Goal: Check status: Check status

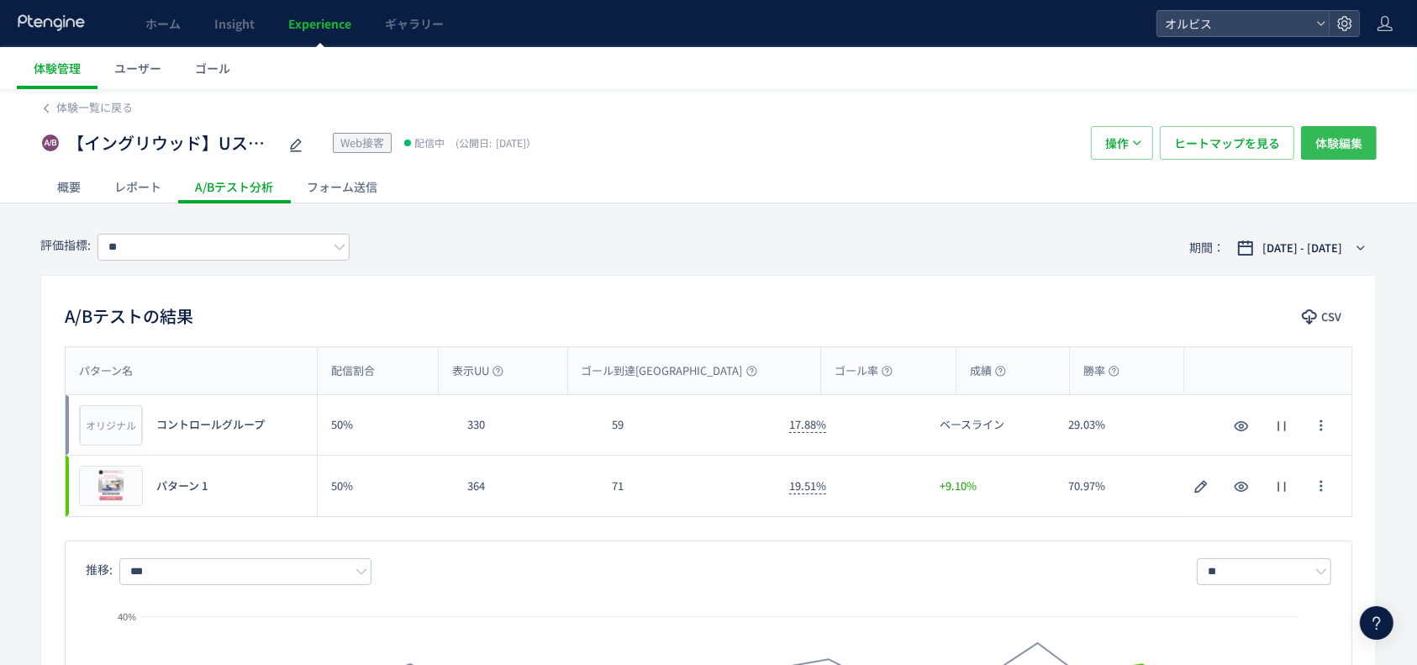
click at [1353, 137] on span "体験編集" at bounding box center [1339, 143] width 47 height 34
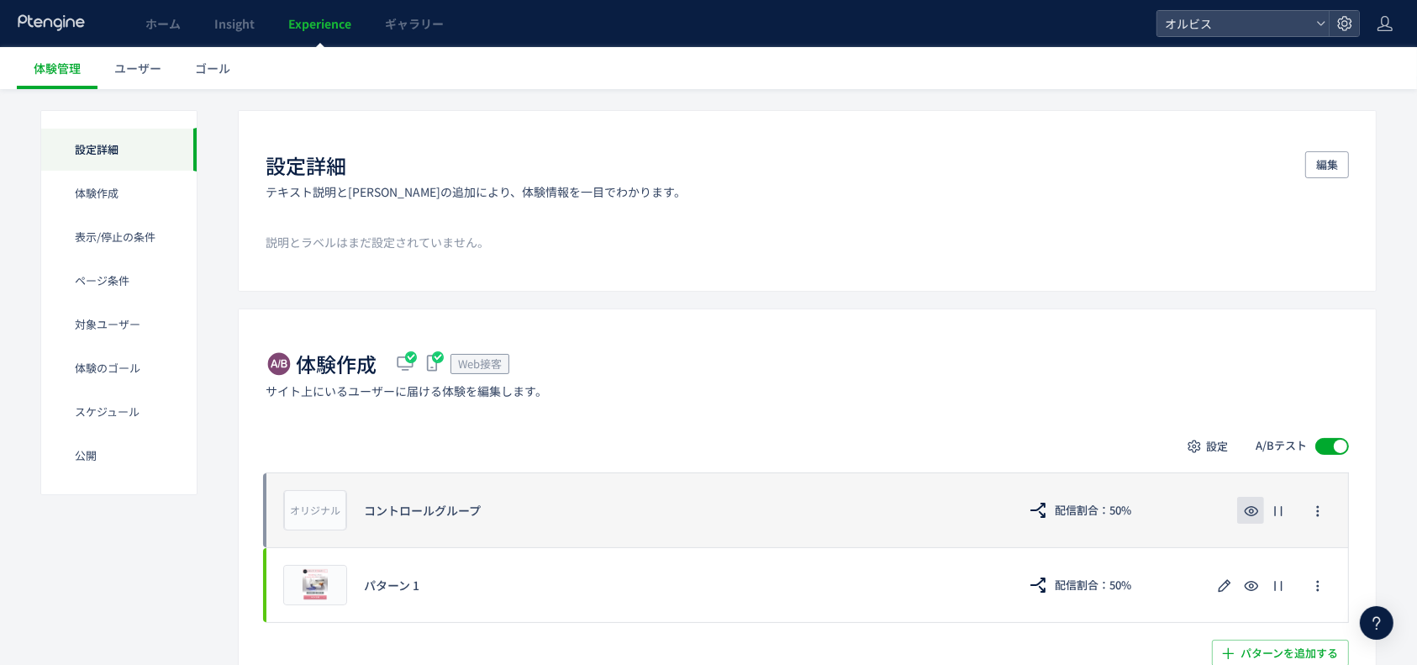
scroll to position [224, 0]
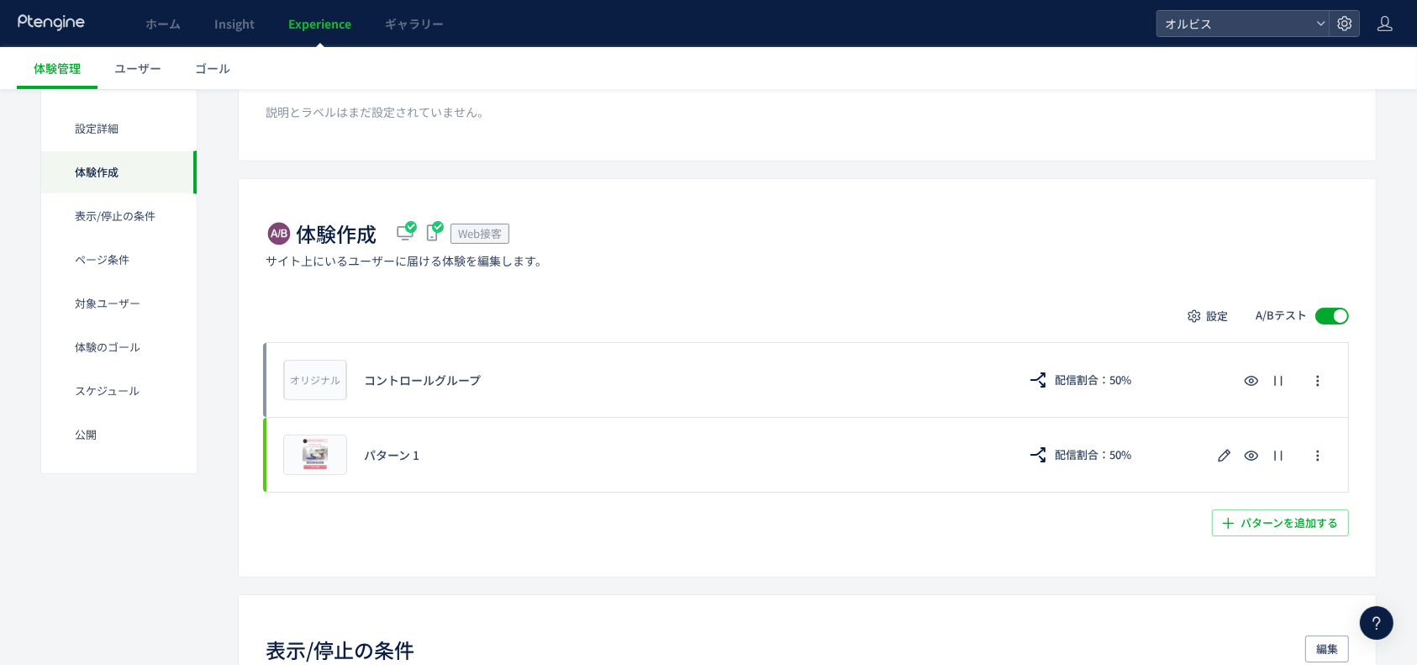
click at [1343, 311] on div at bounding box center [1340, 315] width 13 height 13
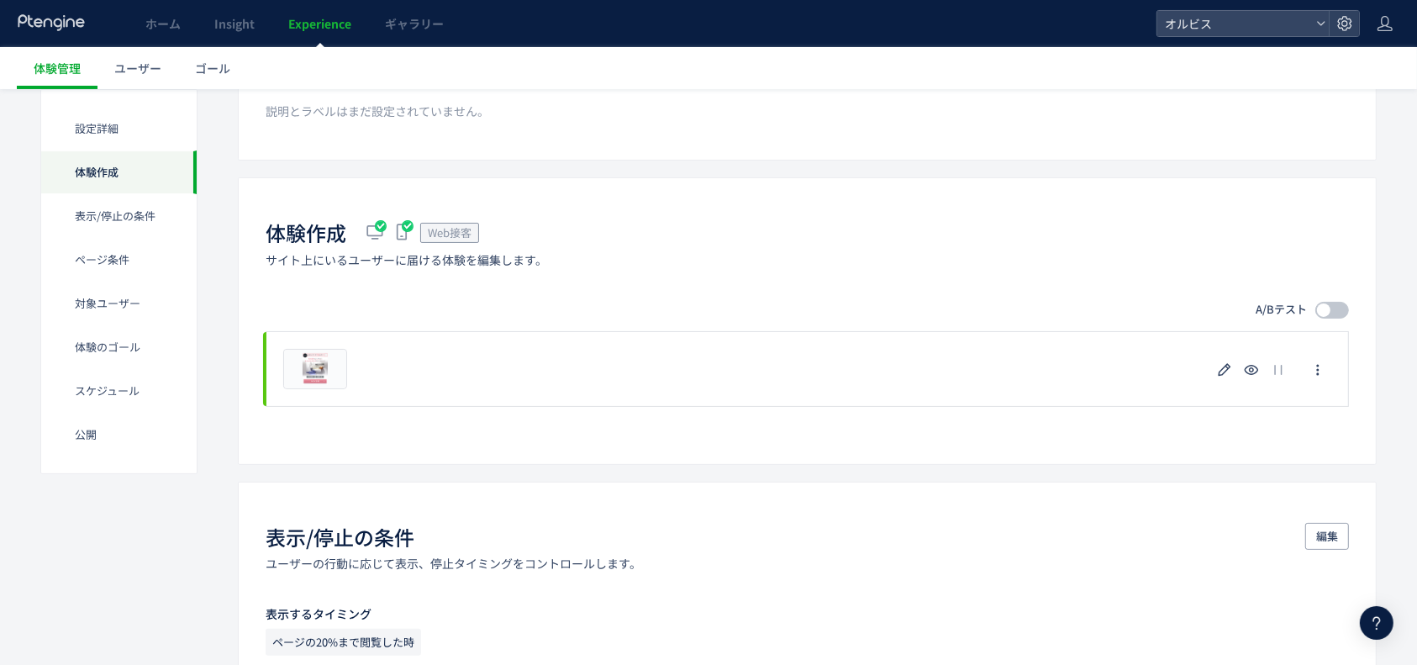
click at [1327, 303] on div at bounding box center [1323, 309] width 13 height 13
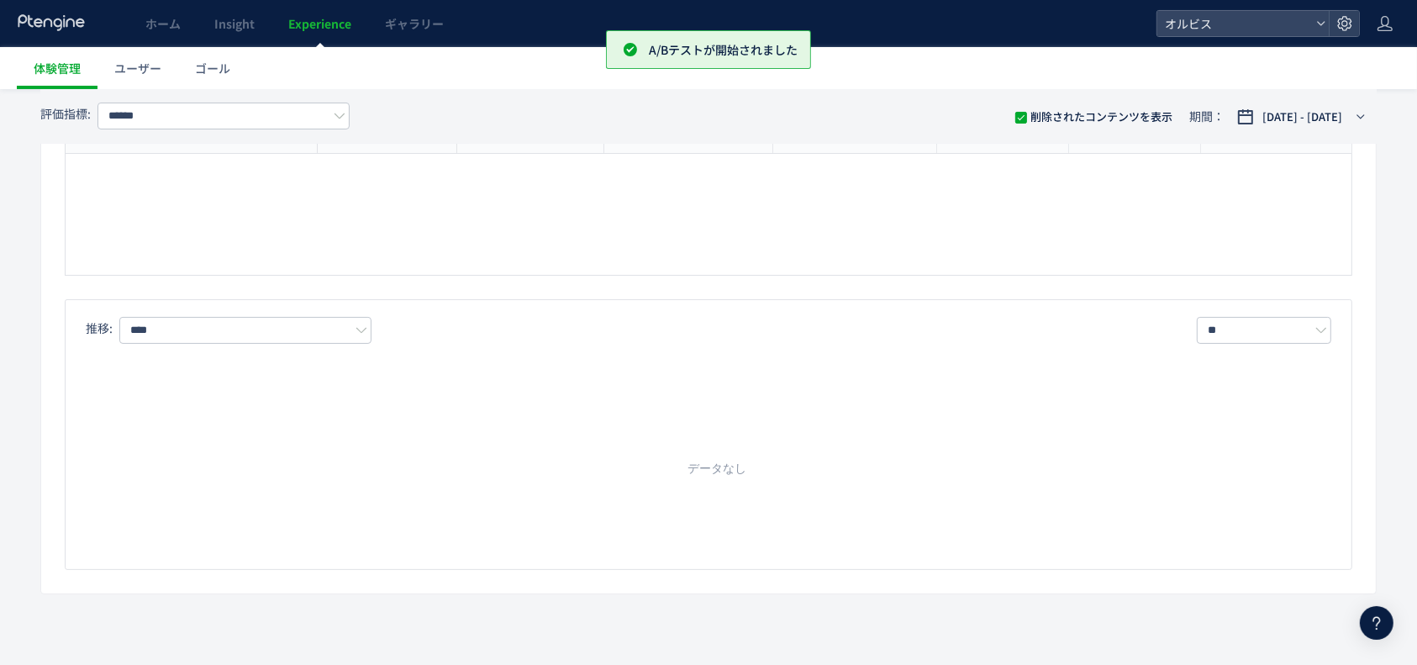
type input "**"
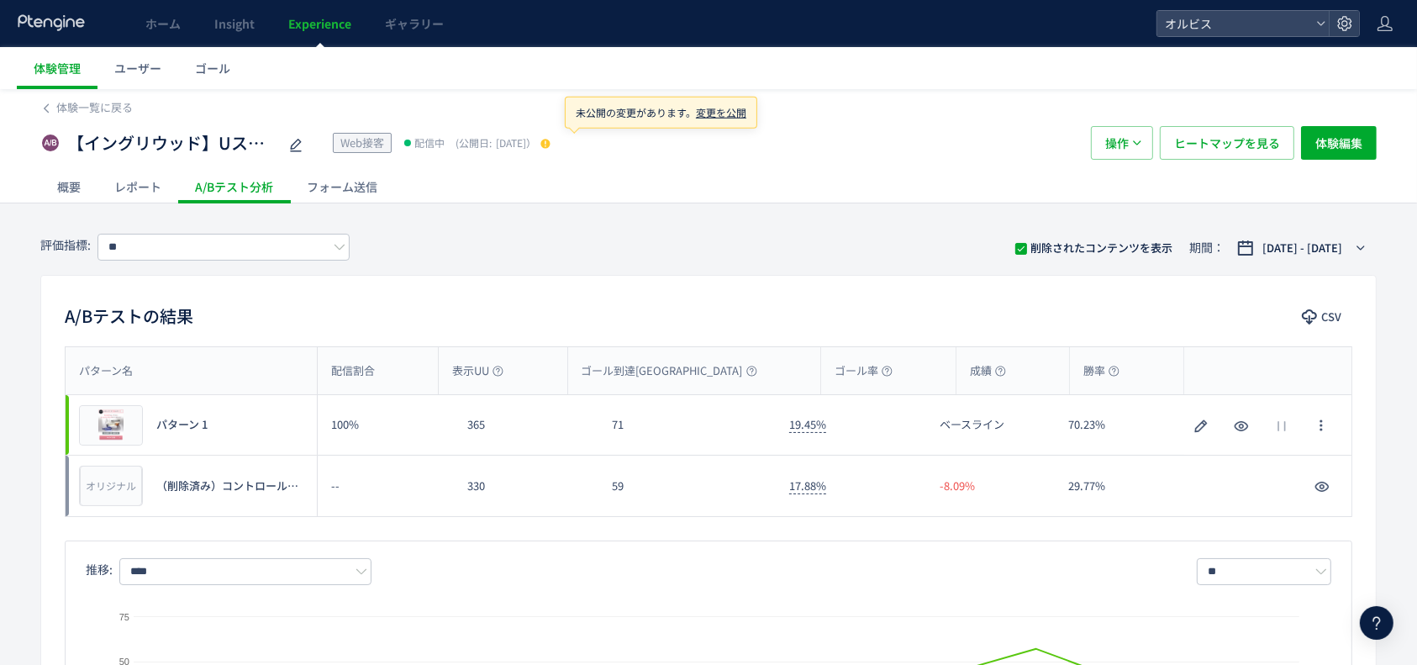
click at [551, 138] on icon at bounding box center [546, 144] width 12 height 12
click at [1334, 145] on span "体験編集" at bounding box center [1339, 143] width 47 height 34
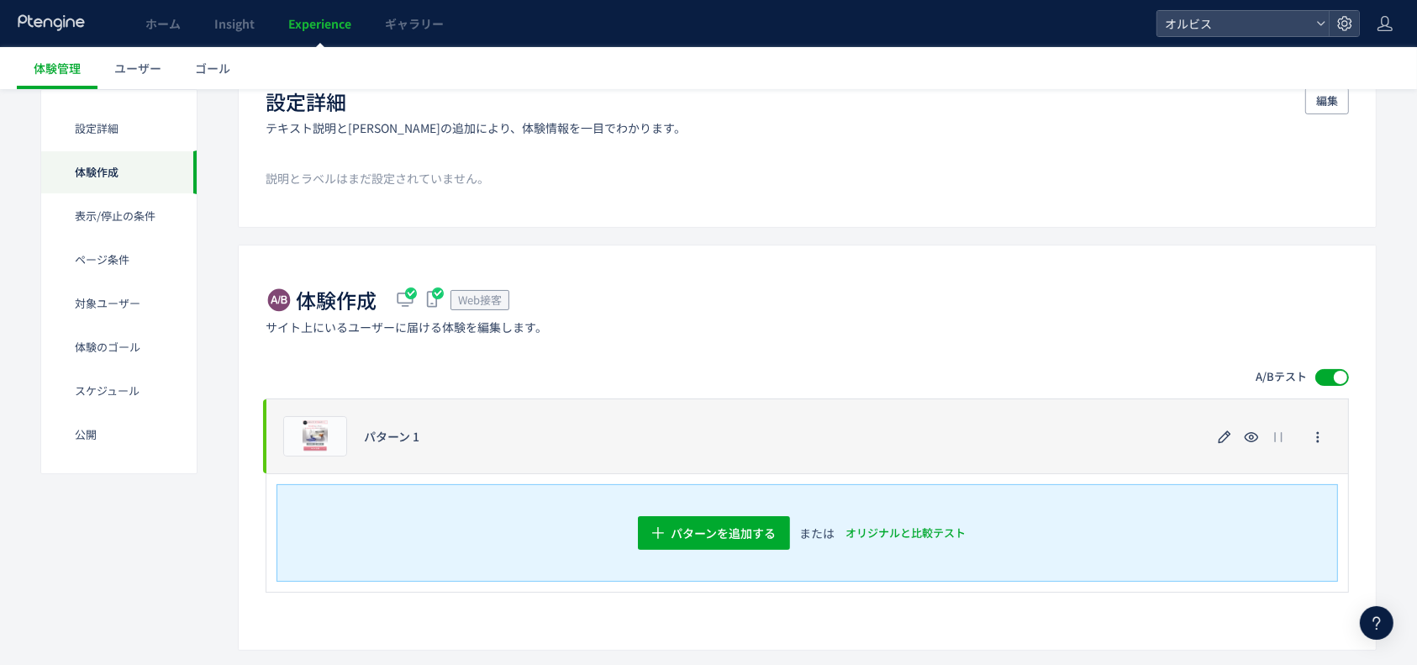
scroll to position [224, 0]
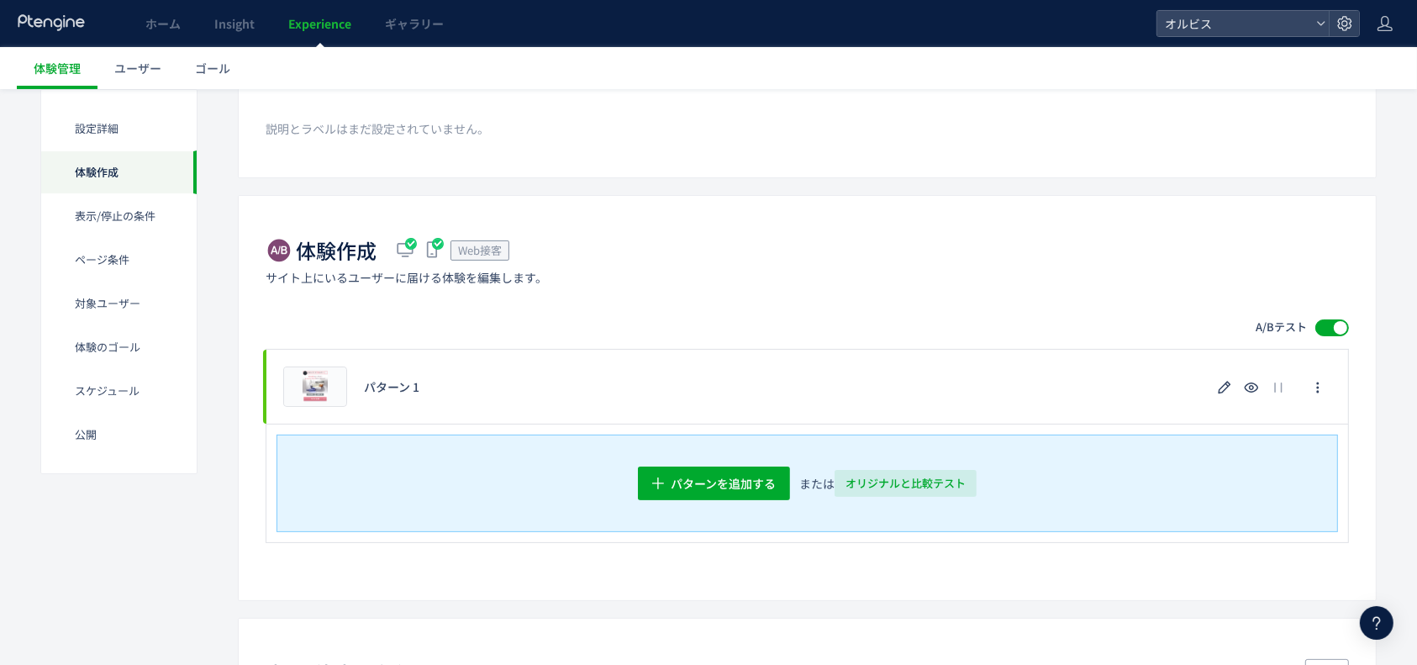
click at [901, 477] on span "オリジナルと比較テスト" at bounding box center [906, 483] width 120 height 27
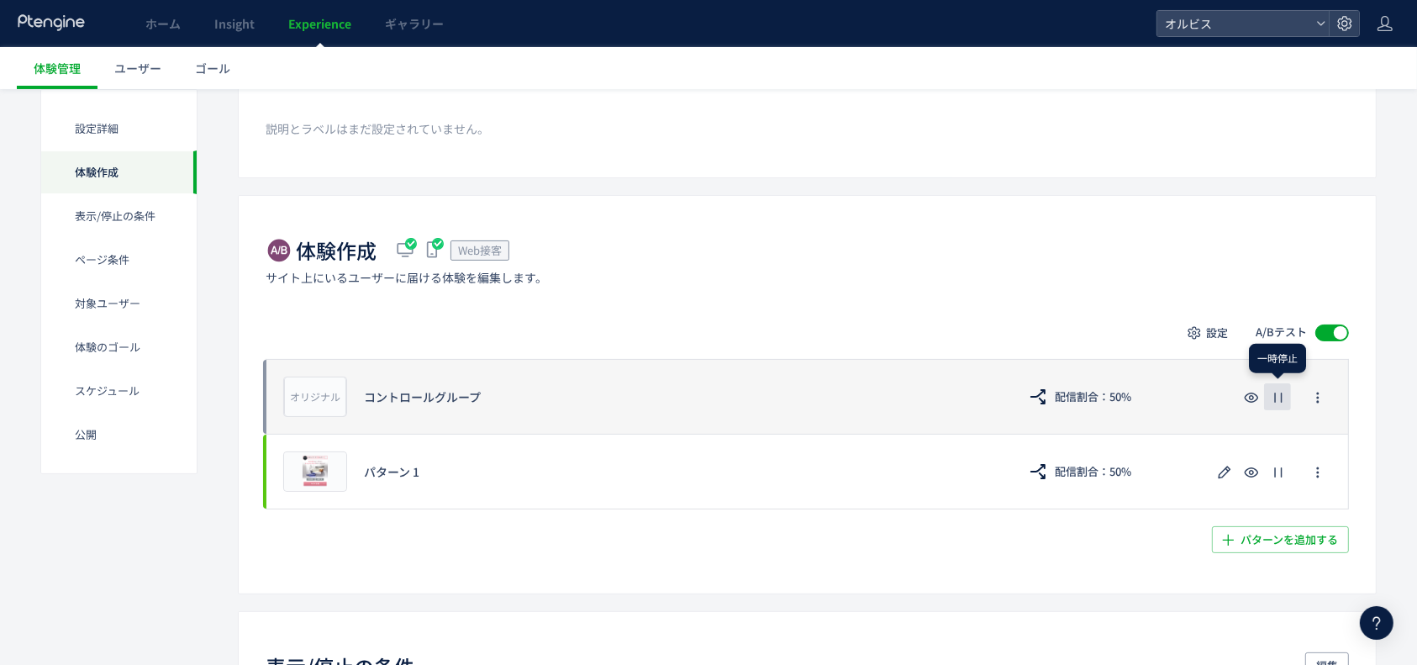
click at [1283, 406] on icon "button" at bounding box center [1279, 398] width 20 height 20
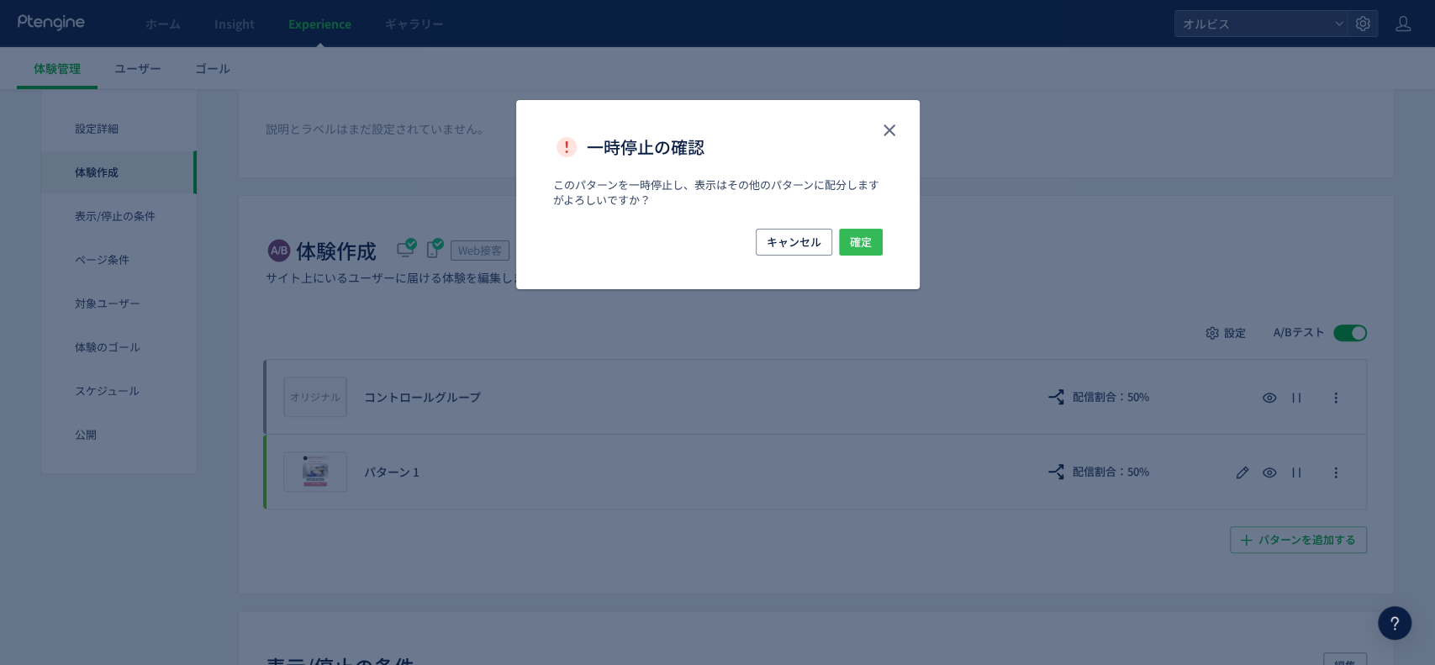
click at [868, 241] on span "確定" at bounding box center [861, 242] width 22 height 27
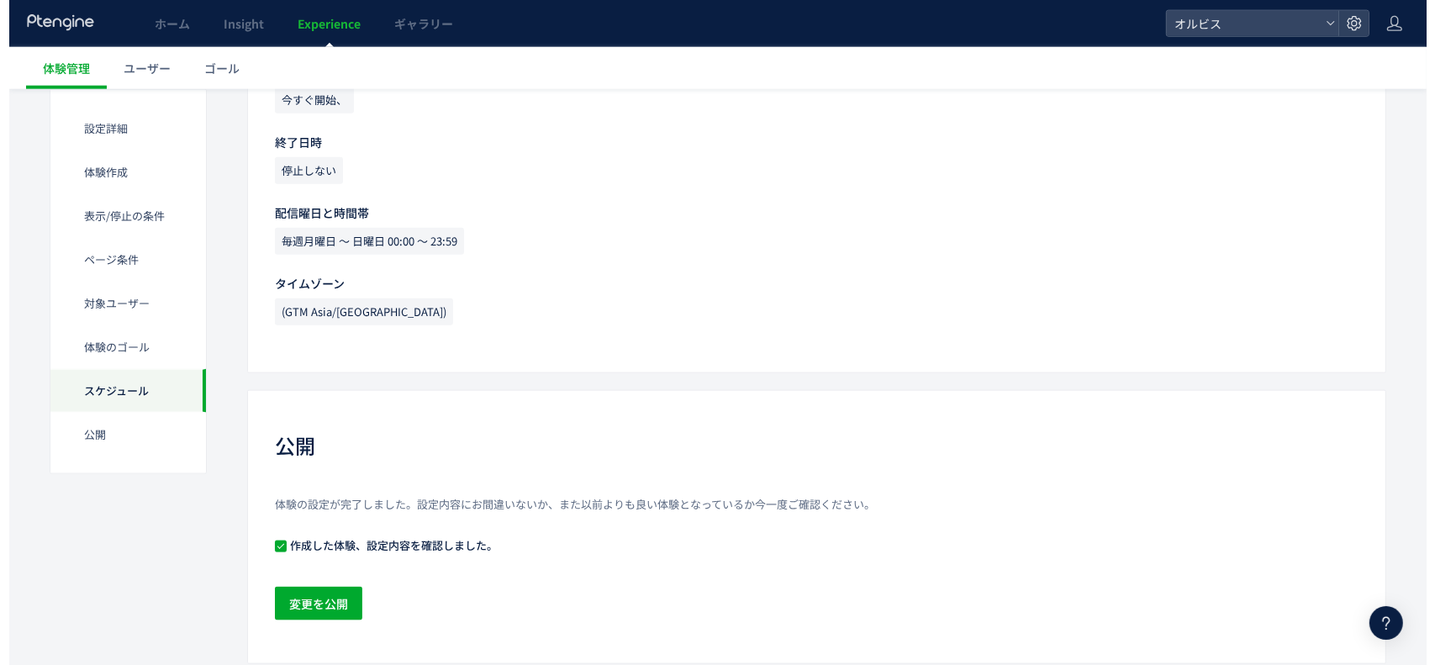
scroll to position [2036, 0]
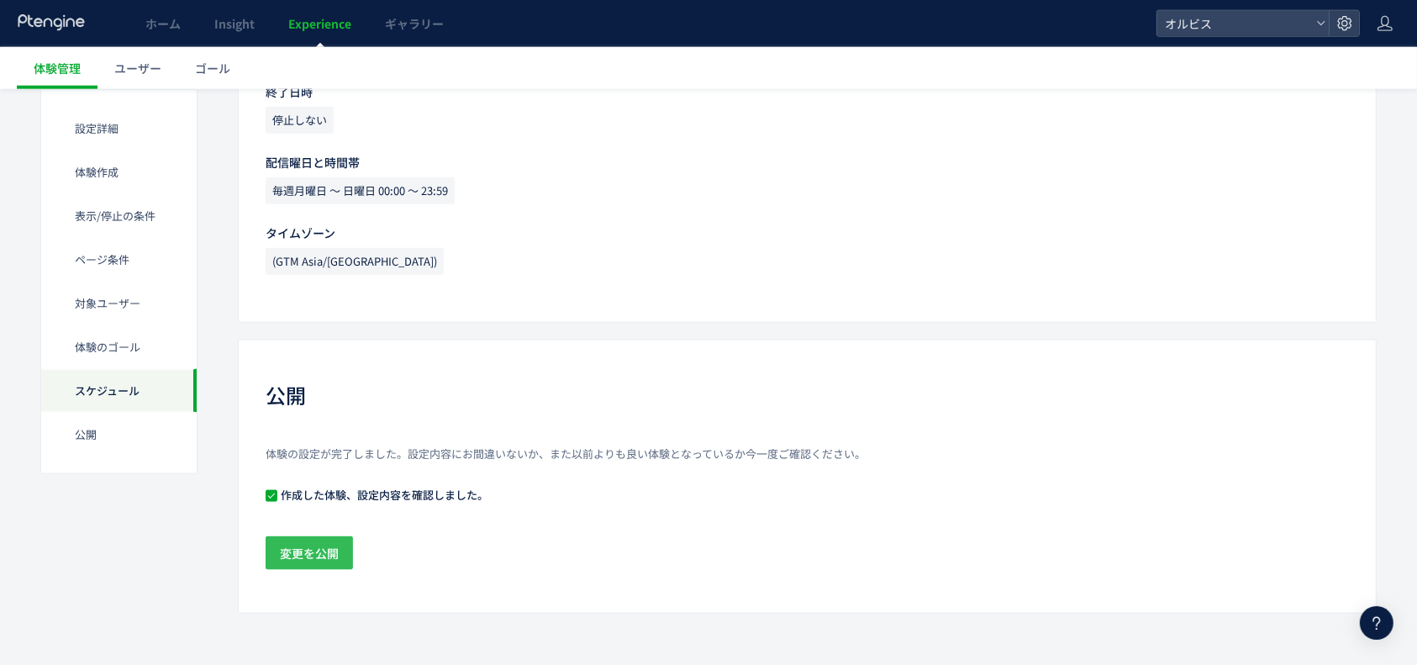
click at [331, 548] on span "変更を公開" at bounding box center [309, 553] width 59 height 34
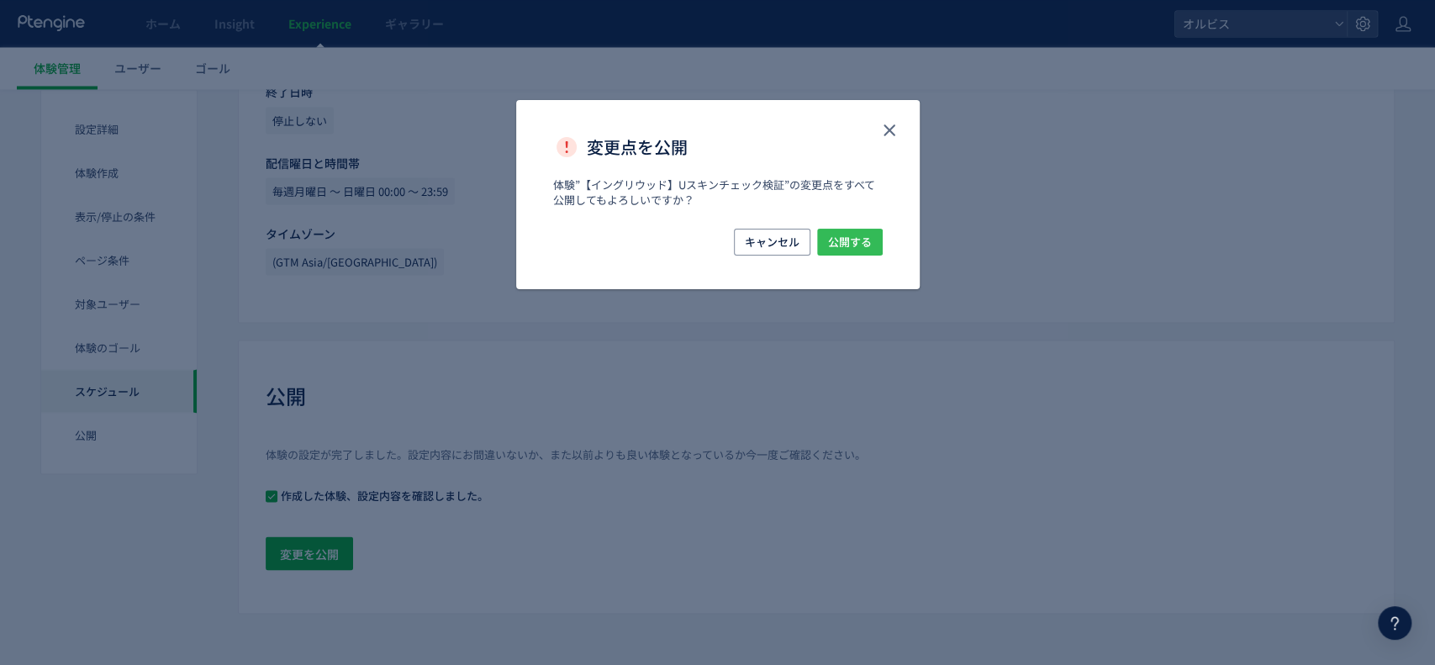
click at [857, 233] on span "公開する" at bounding box center [850, 242] width 44 height 27
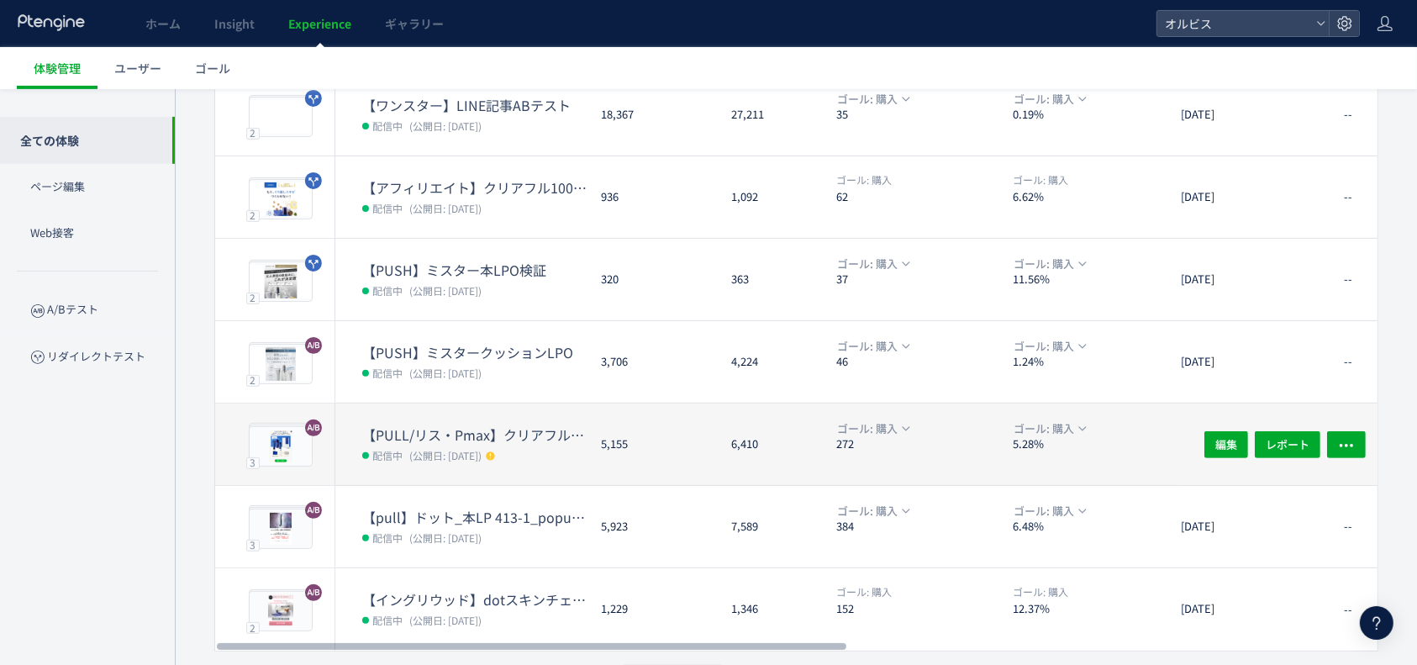
scroll to position [495, 0]
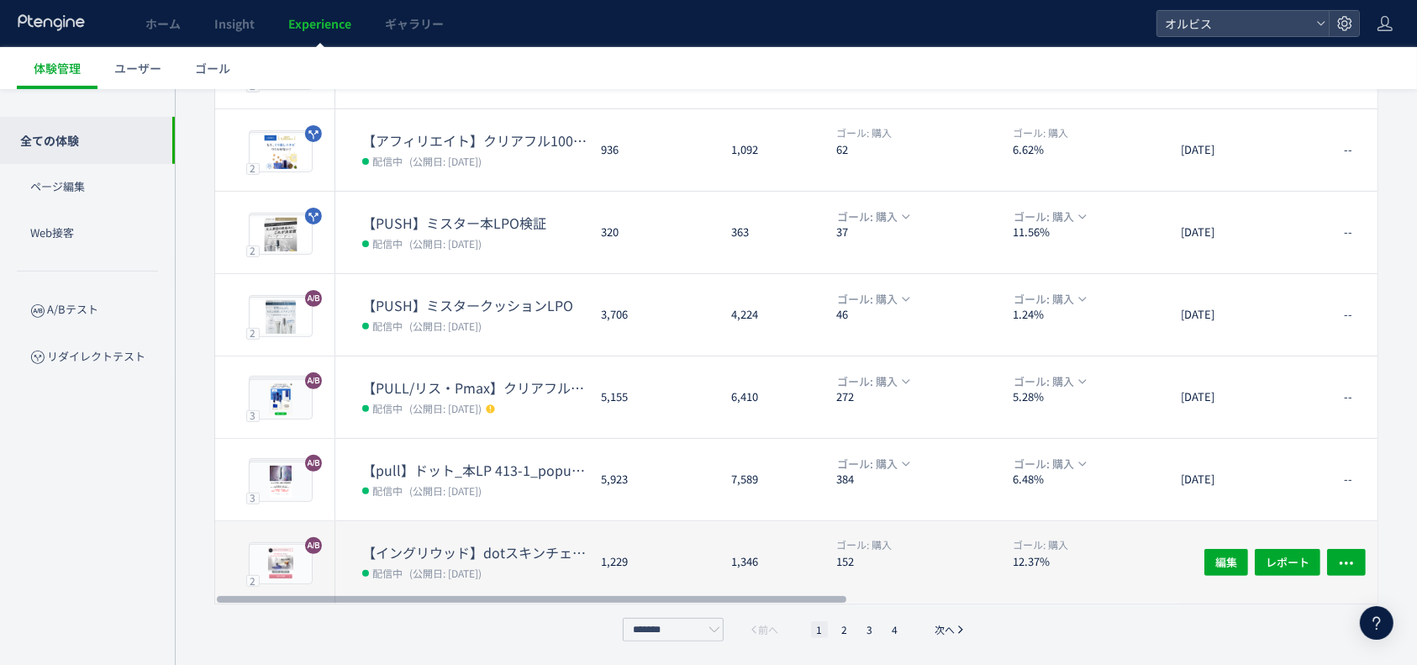
click at [567, 562] on dd "配信中 (公開日: [DATE])" at bounding box center [474, 573] width 225 height 22
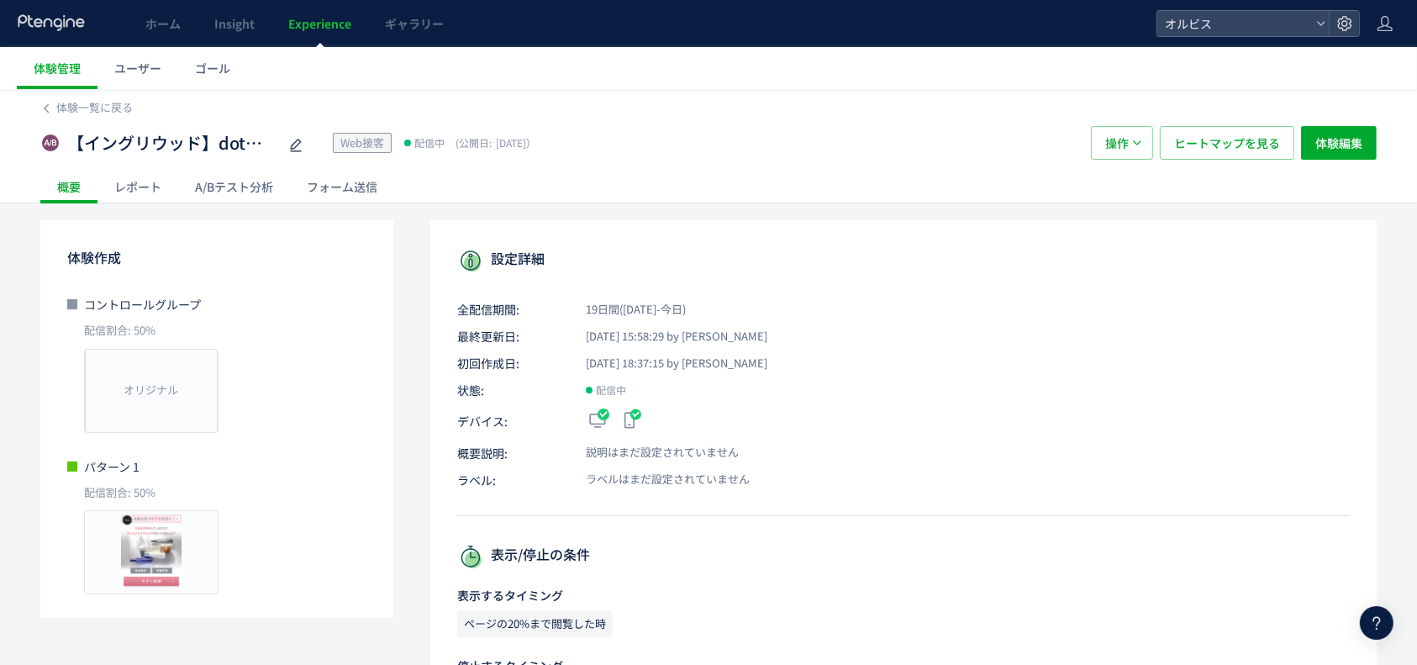
click at [256, 201] on div "A/Bテスト分析" at bounding box center [234, 187] width 112 height 34
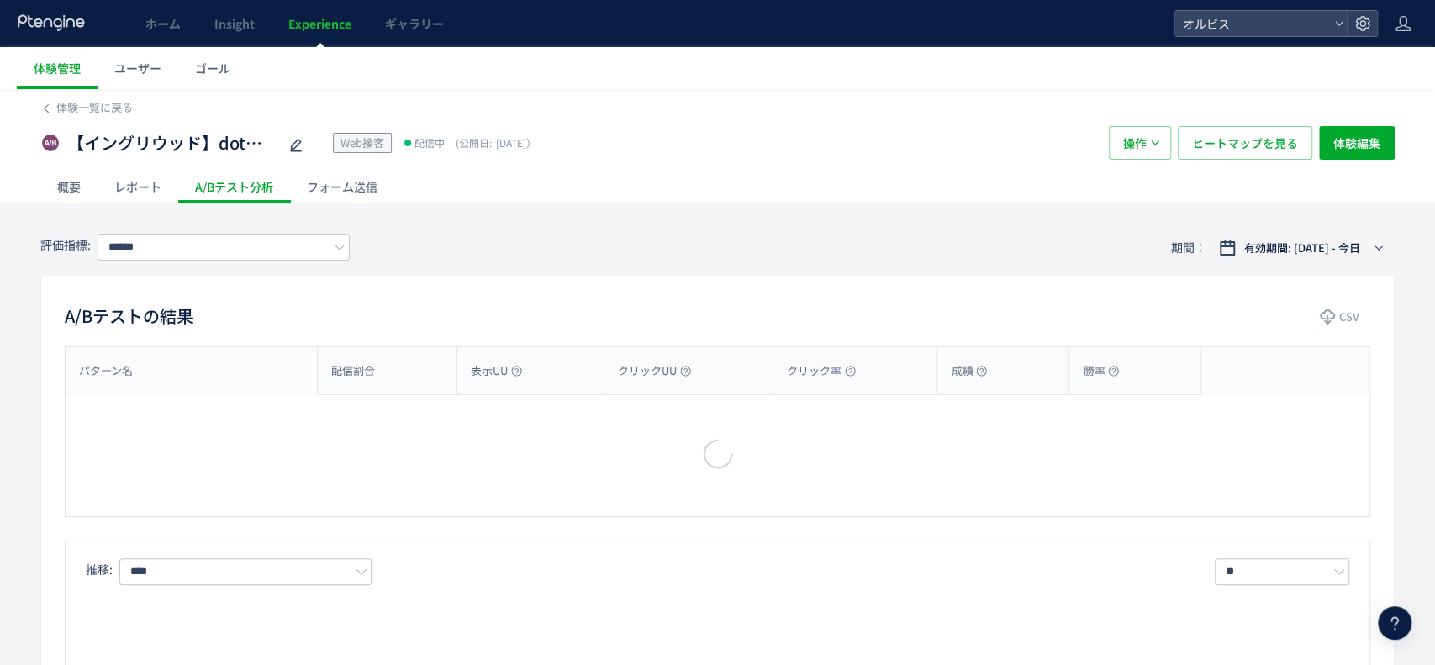
type input "**"
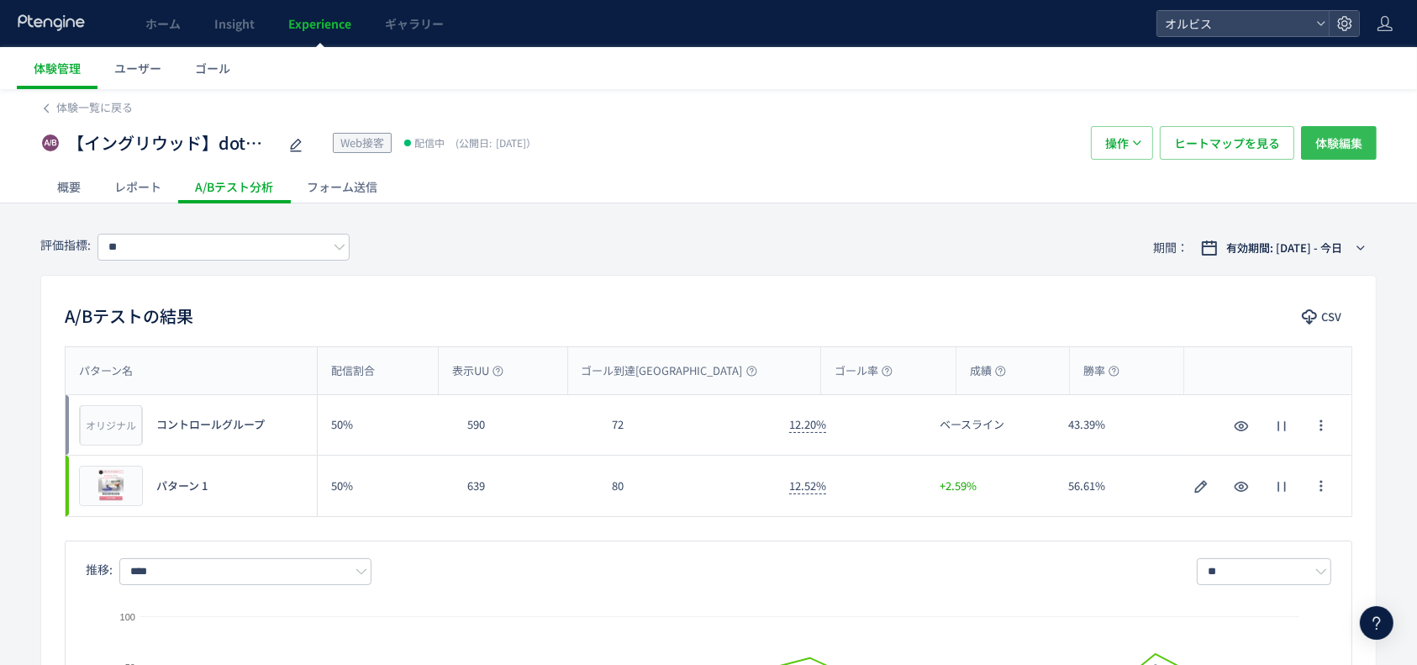
click at [1334, 151] on span "体験編集" at bounding box center [1339, 143] width 47 height 34
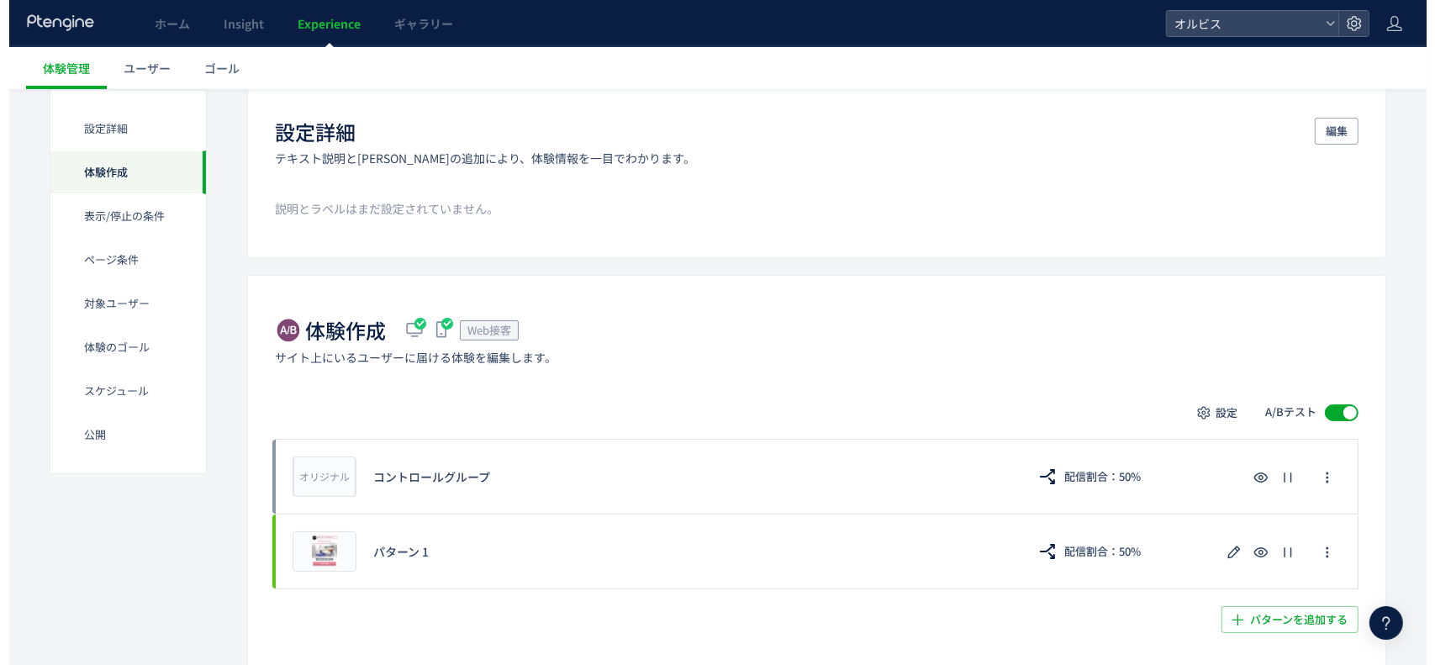
scroll to position [448, 0]
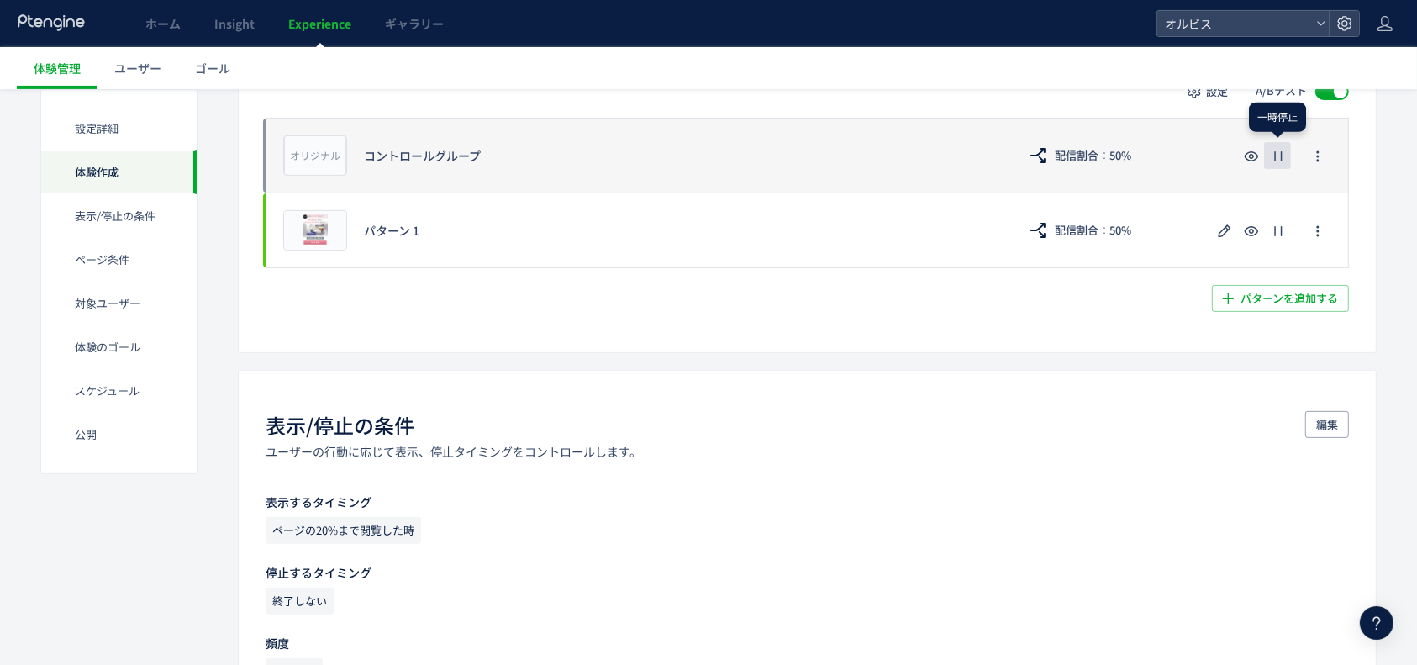
click at [1285, 158] on icon "button" at bounding box center [1279, 156] width 20 height 20
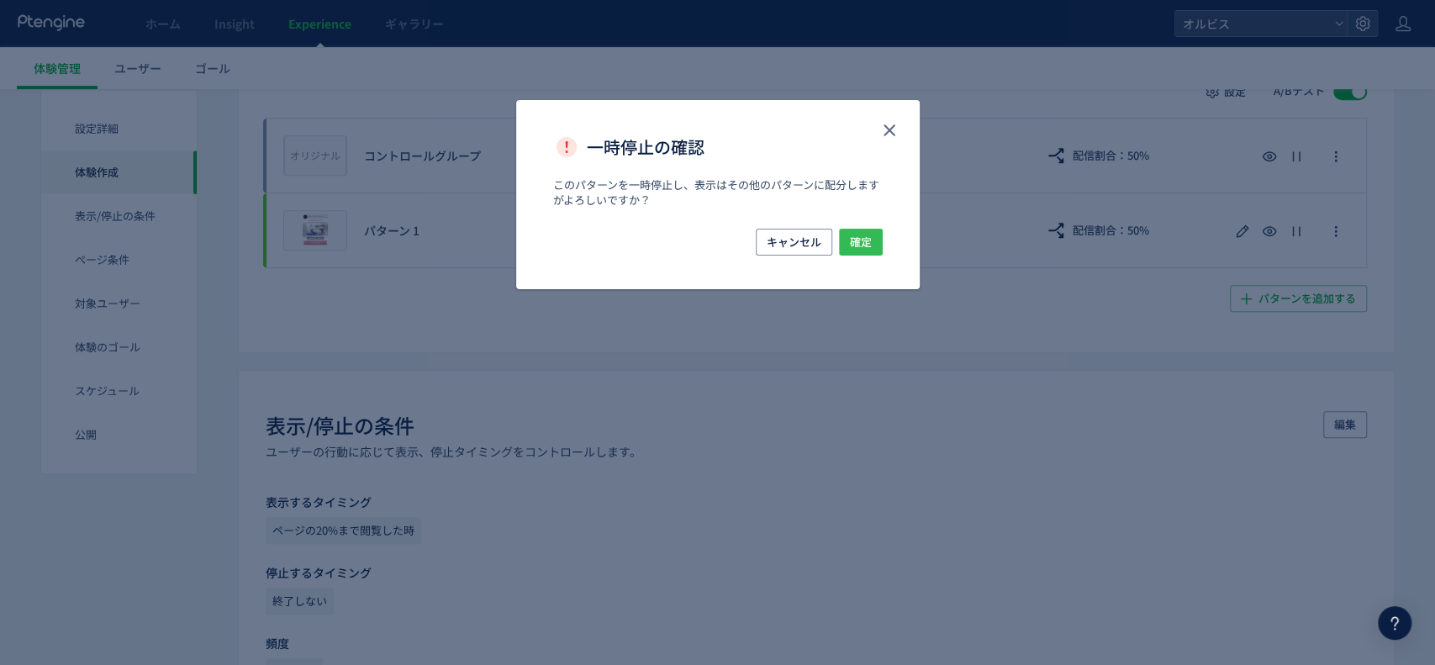
click at [852, 240] on span "確定" at bounding box center [861, 242] width 22 height 27
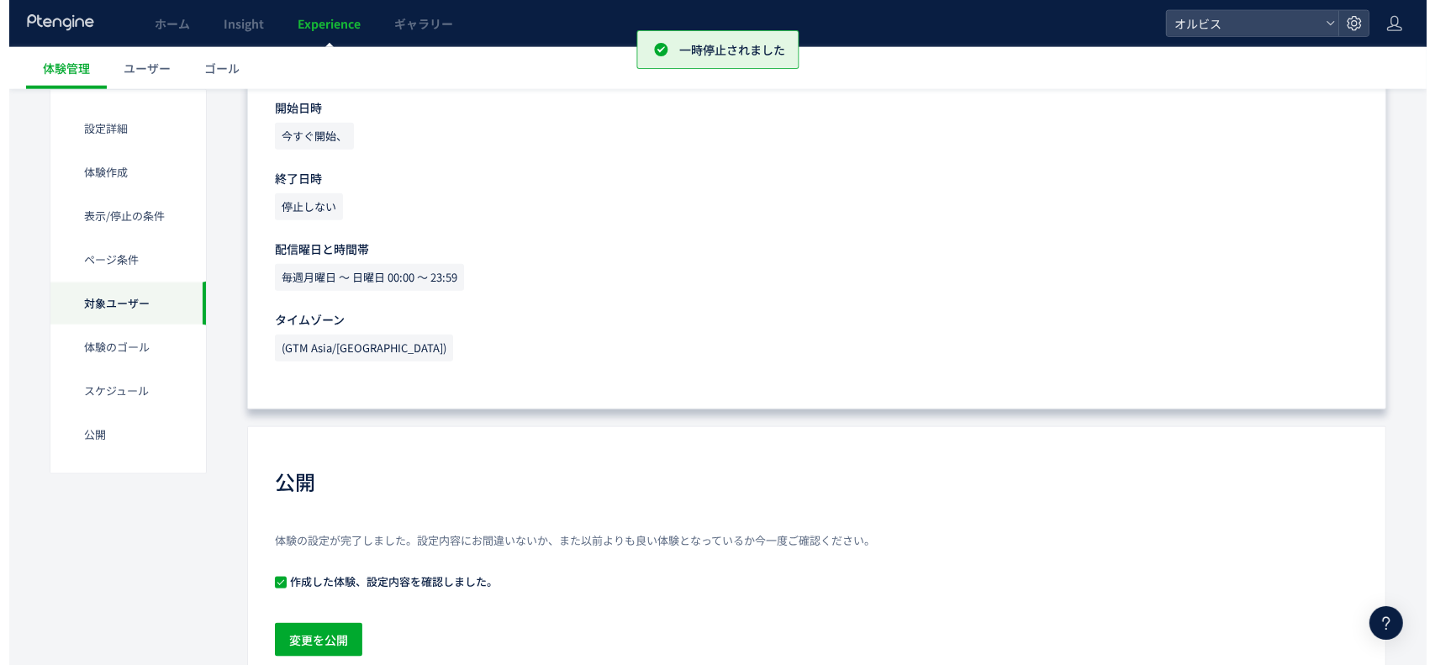
scroll to position [2036, 0]
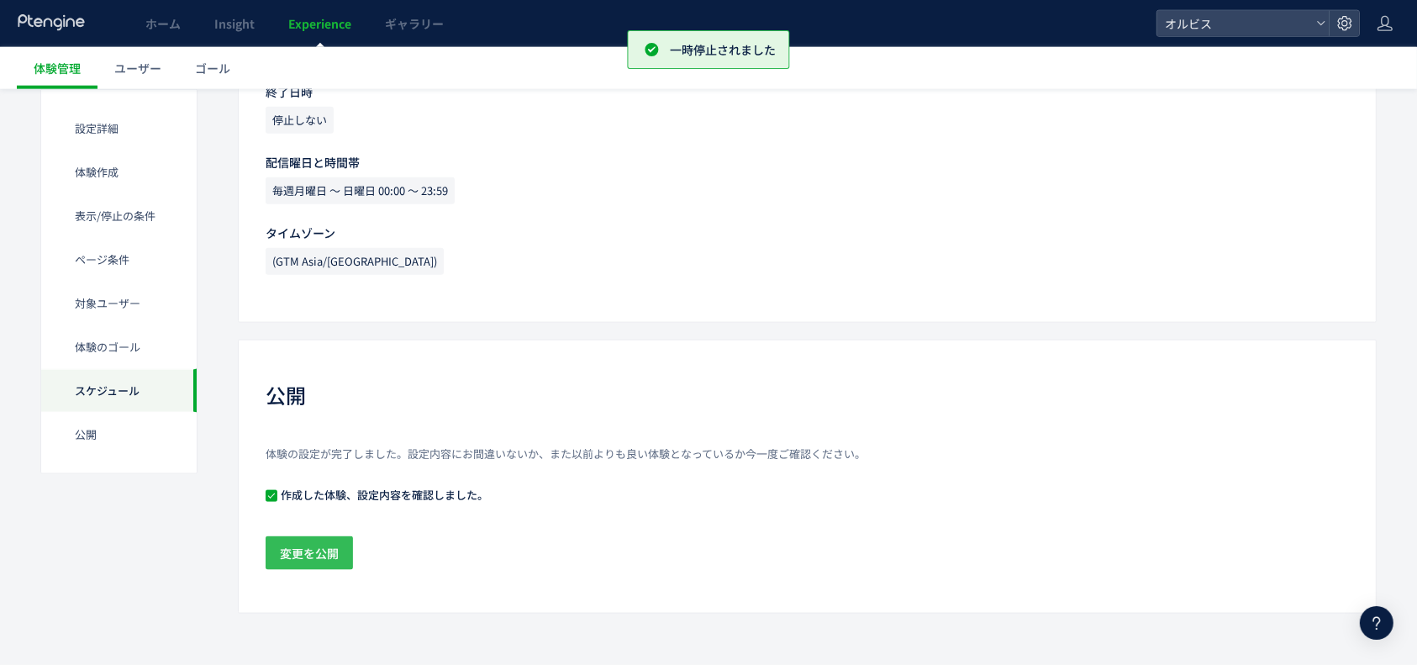
click at [336, 555] on span "変更を公開" at bounding box center [309, 553] width 59 height 34
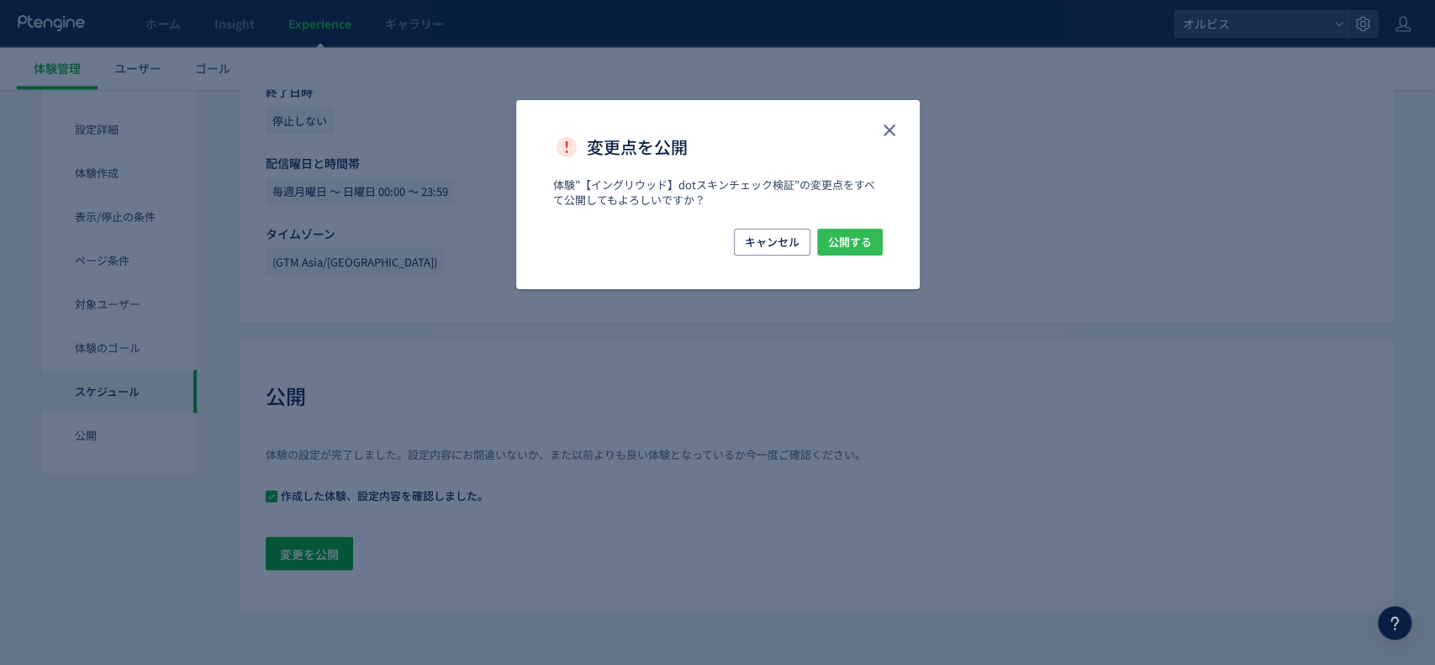
click at [861, 245] on span "公開する" at bounding box center [850, 242] width 44 height 27
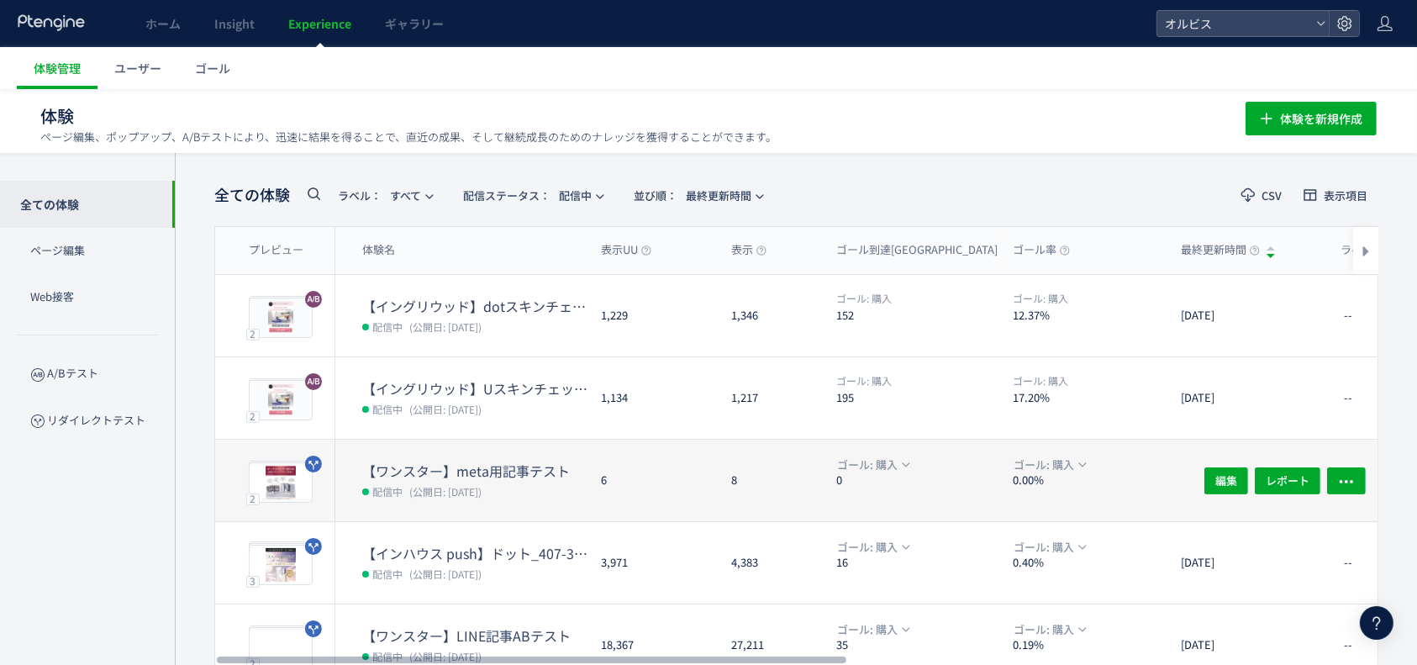
drag, startPoint x: 506, startPoint y: 476, endPoint x: 520, endPoint y: 512, distance: 38.6
click at [520, 512] on dl "【ワンスター】meta用記事テスト 配信中 (公開日: [DATE])" at bounding box center [474, 492] width 225 height 60
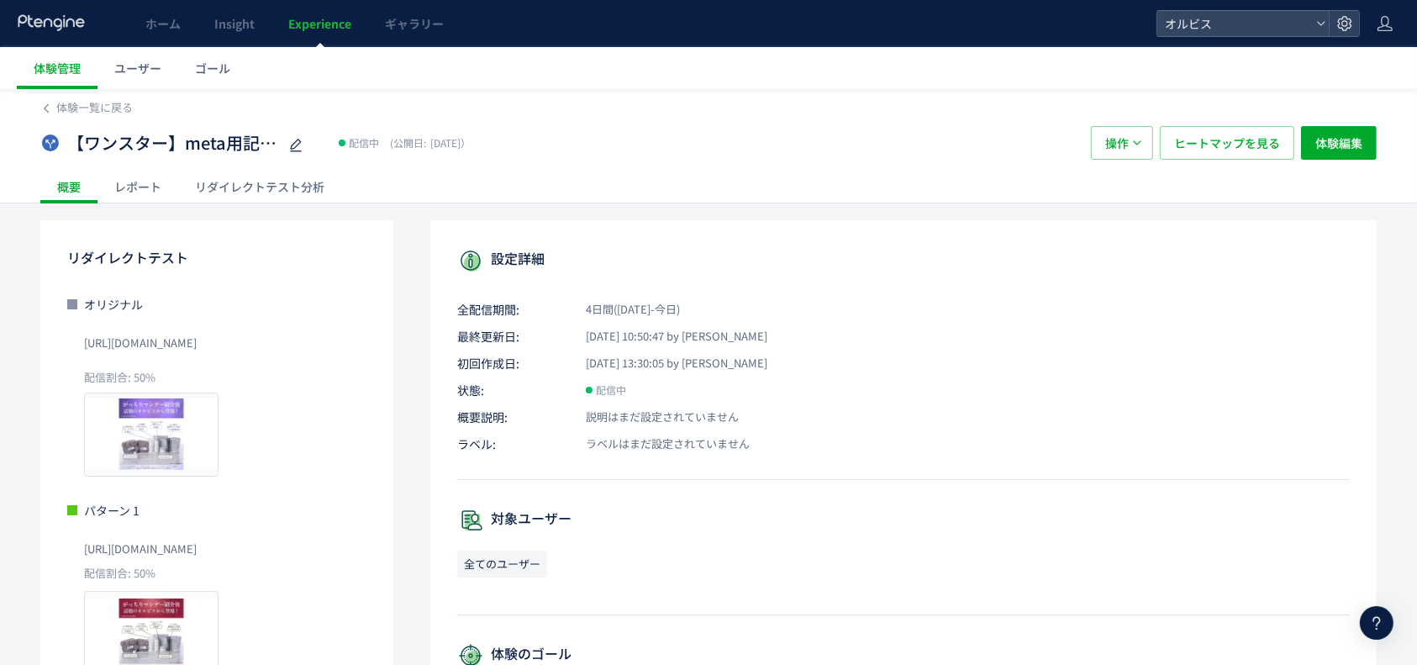
click at [197, 346] on span "[URL][DOMAIN_NAME]" at bounding box center [140, 343] width 113 height 27
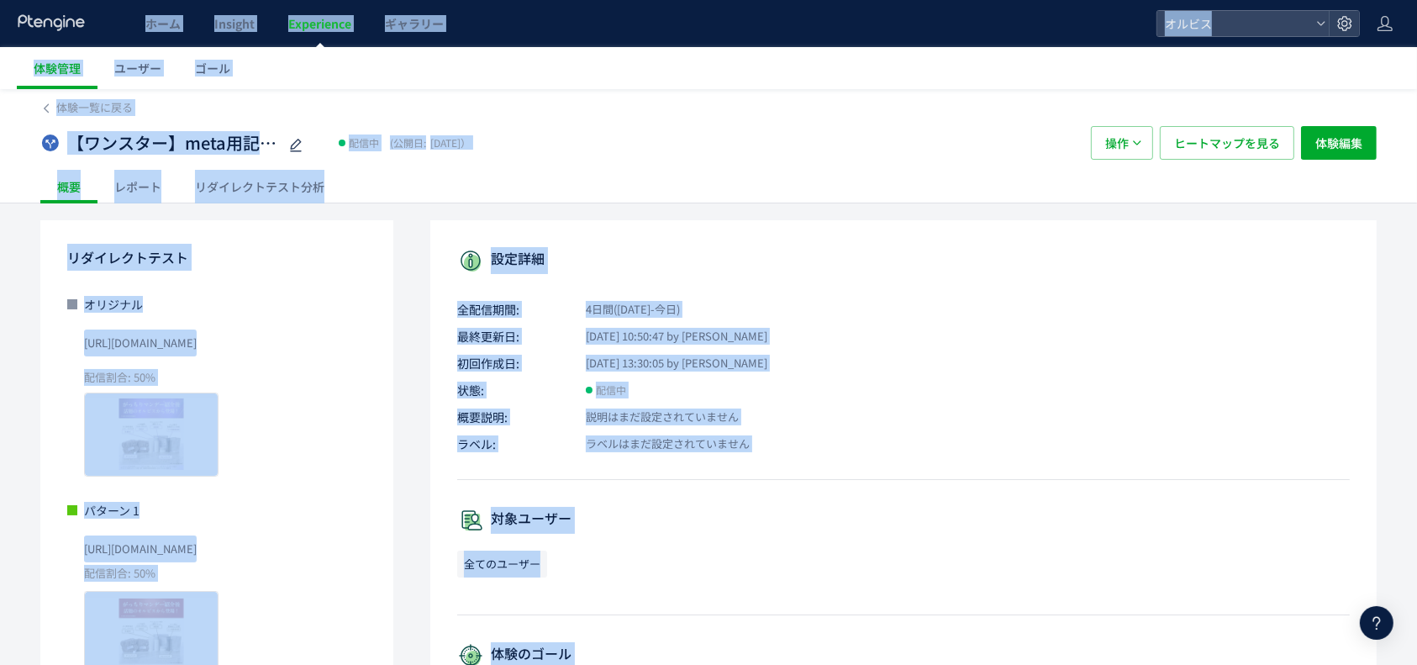
click at [197, 346] on span "[URL][DOMAIN_NAME]" at bounding box center [140, 343] width 113 height 27
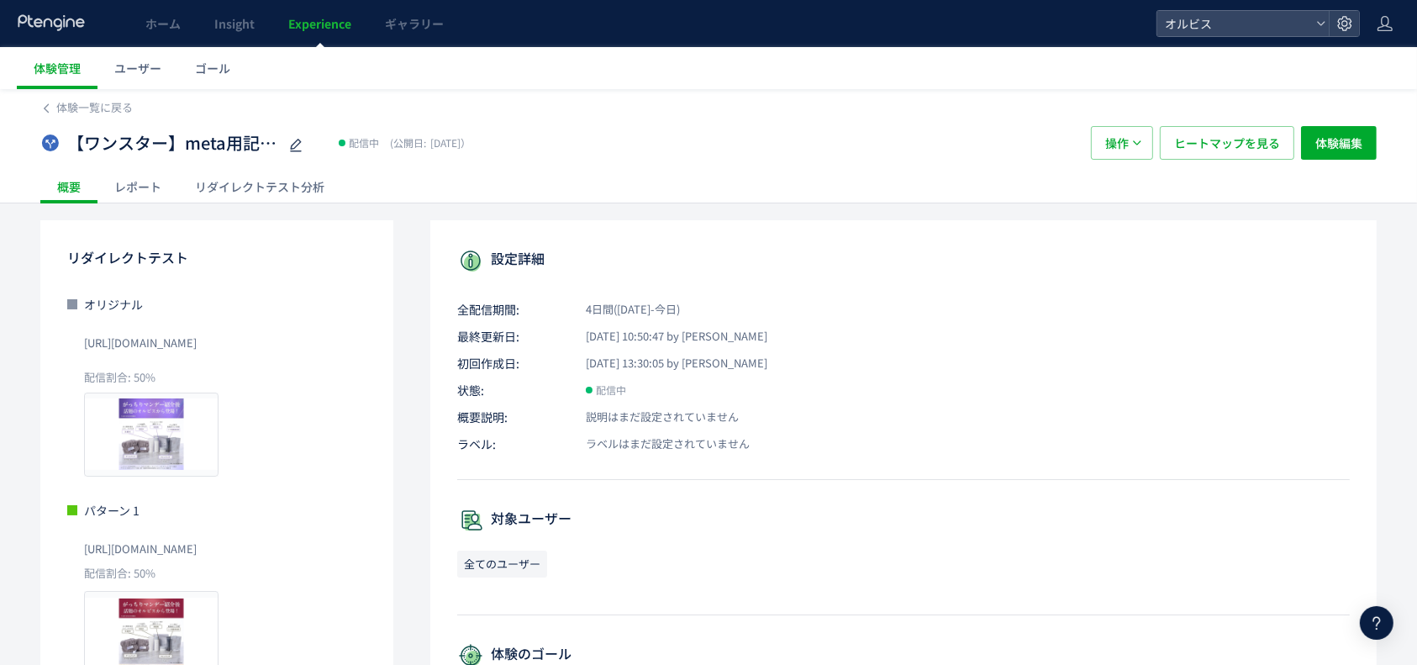
drag, startPoint x: 249, startPoint y: 346, endPoint x: 436, endPoint y: 351, distance: 187.5
click at [436, 351] on div "リダイレクトテスト オリジナル [URL][DOMAIN_NAME] 配信割合: 50% プレビュー パターン 1 [URL][DOMAIN_NAME] 配信…" at bounding box center [708, 667] width 1337 height 894
click at [377, 252] on div "リダイレクトテスト オリジナル [URL][DOMAIN_NAME] 配信割合: 50% プレビュー パターン 1 [URL][DOMAIN_NAME] 配信…" at bounding box center [216, 459] width 353 height 478
click at [261, 167] on div "【ワンスター】meta用記事テスト 配信中 (公開日: [DATE]） 操作 ヒートマップを見る 体験編集" at bounding box center [708, 143] width 1337 height 54
click at [230, 198] on div "リダイレクトテスト分析" at bounding box center [259, 187] width 163 height 34
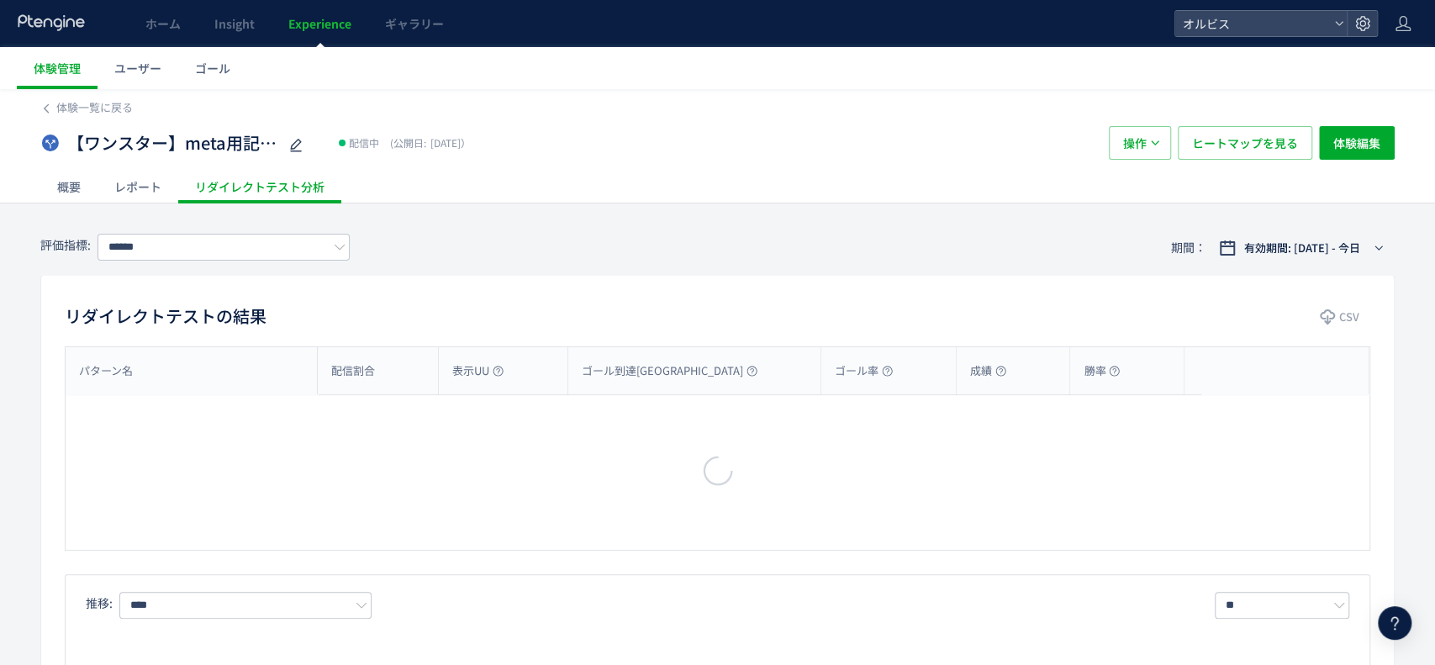
type input "**"
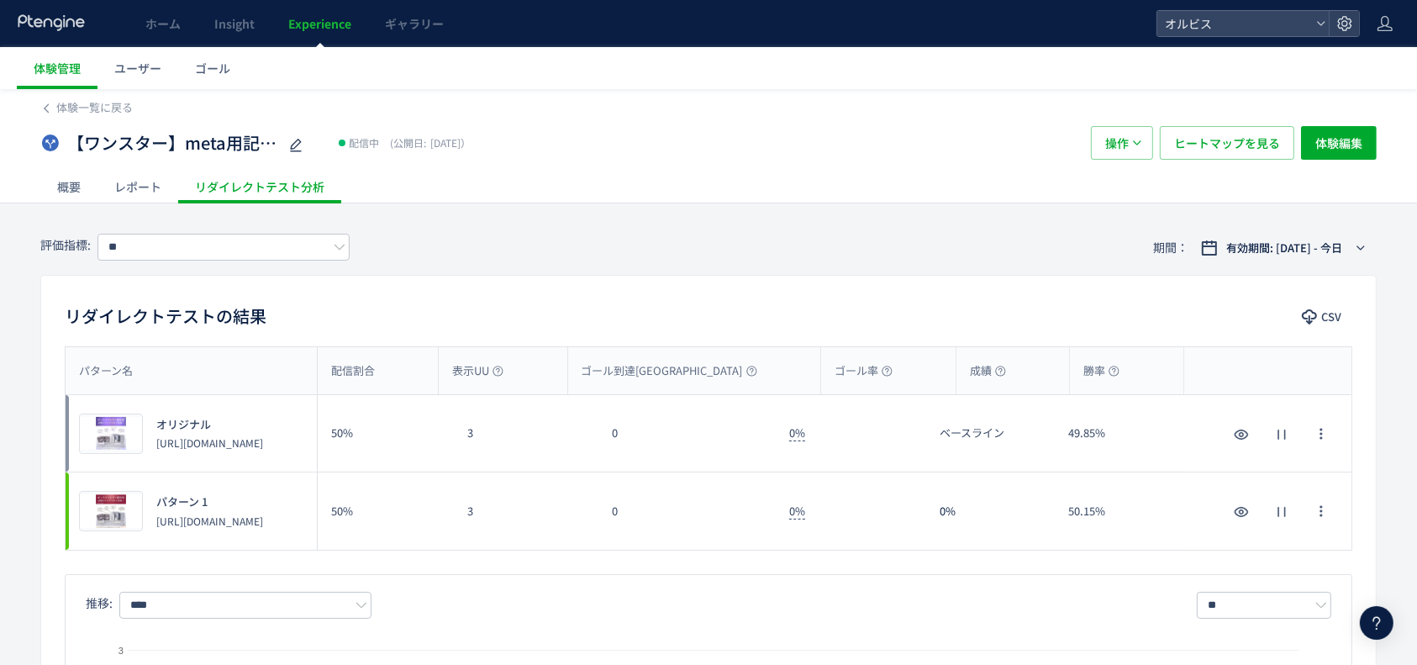
click at [145, 188] on div "レポート" at bounding box center [138, 187] width 81 height 34
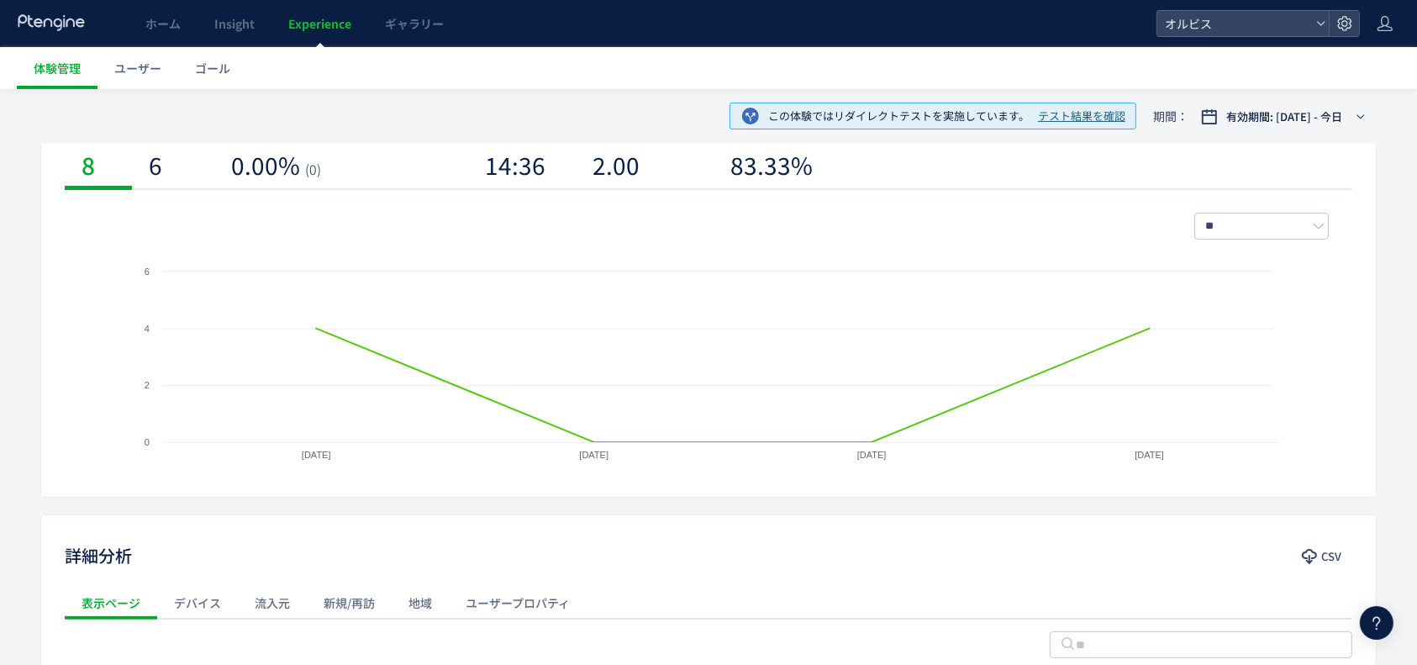
scroll to position [517, 0]
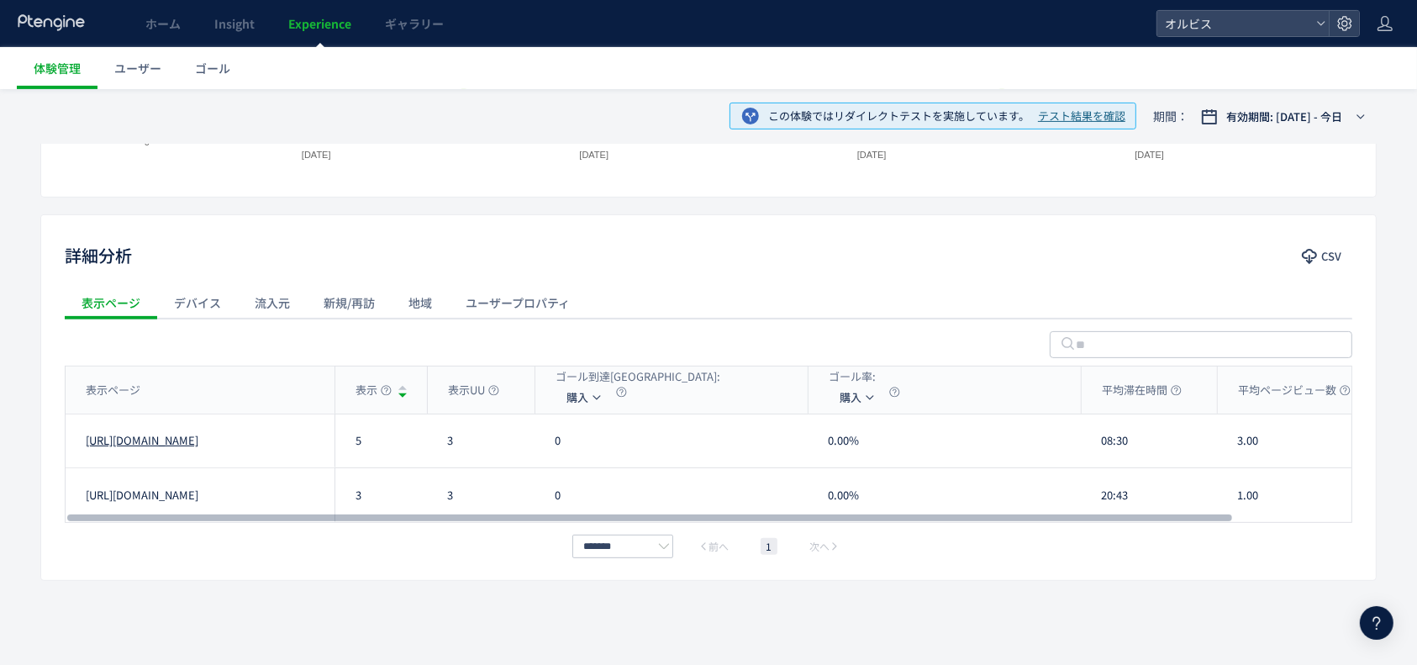
drag, startPoint x: 83, startPoint y: 425, endPoint x: 255, endPoint y: 454, distance: 173.9
click at [255, 454] on div "[URL][DOMAIN_NAME]" at bounding box center [200, 440] width 269 height 53
copy link "[URL][DOMAIN_NAME]"
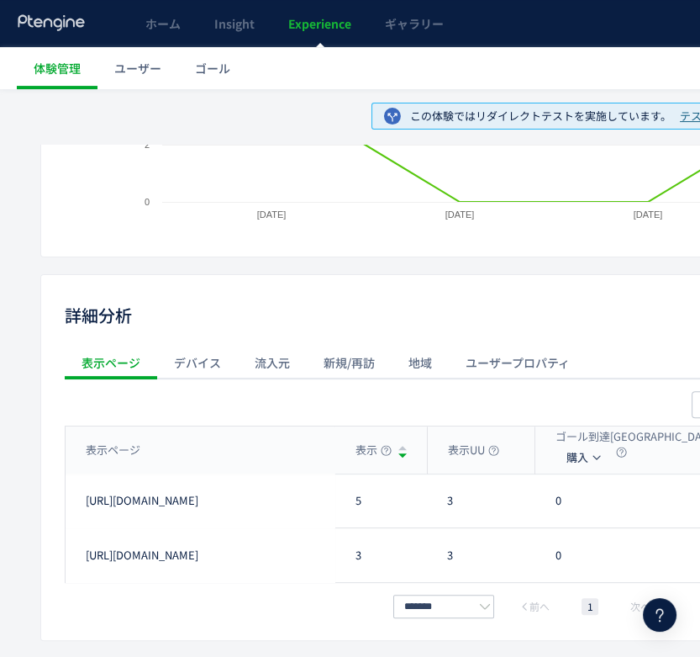
scroll to position [525, 0]
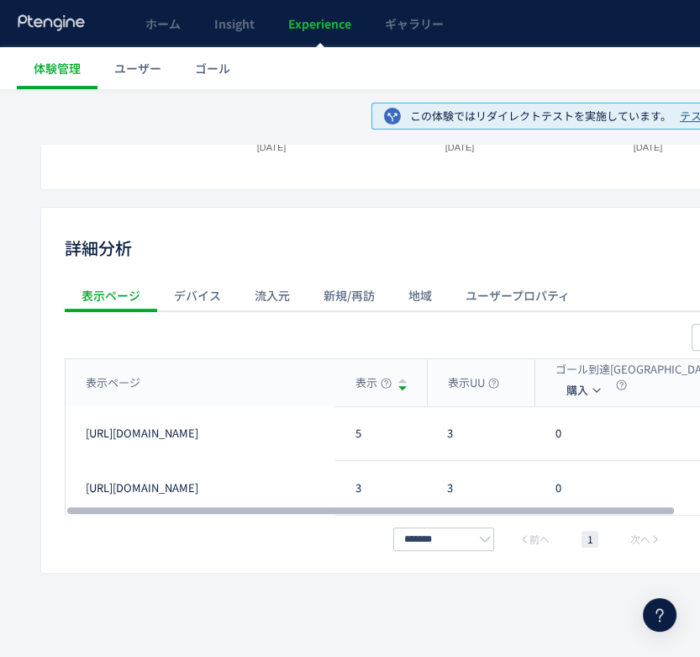
copy link "[URL][DOMAIN_NAME]"
drag, startPoint x: 76, startPoint y: 479, endPoint x: 249, endPoint y: 497, distance: 174.1
click at [249, 497] on div "[URL][DOMAIN_NAME]" at bounding box center [200, 488] width 269 height 54
copy link "[URL][DOMAIN_NAME]"
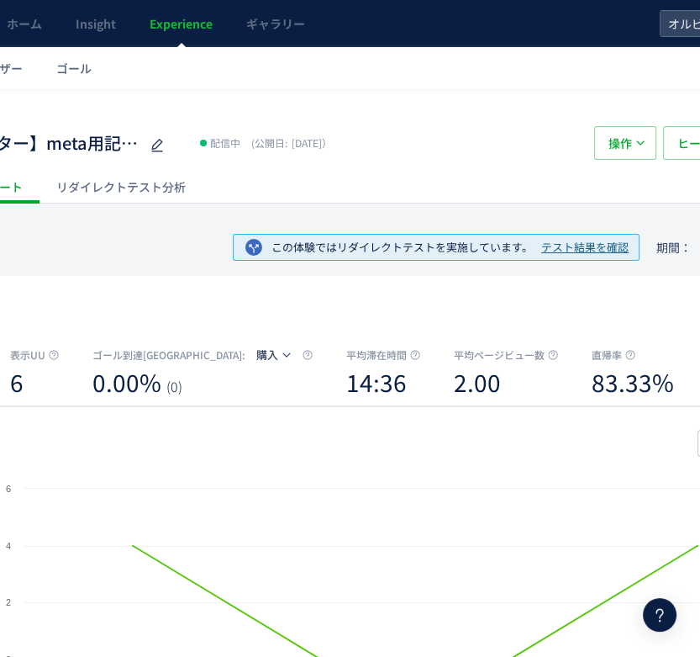
scroll to position [0, 224]
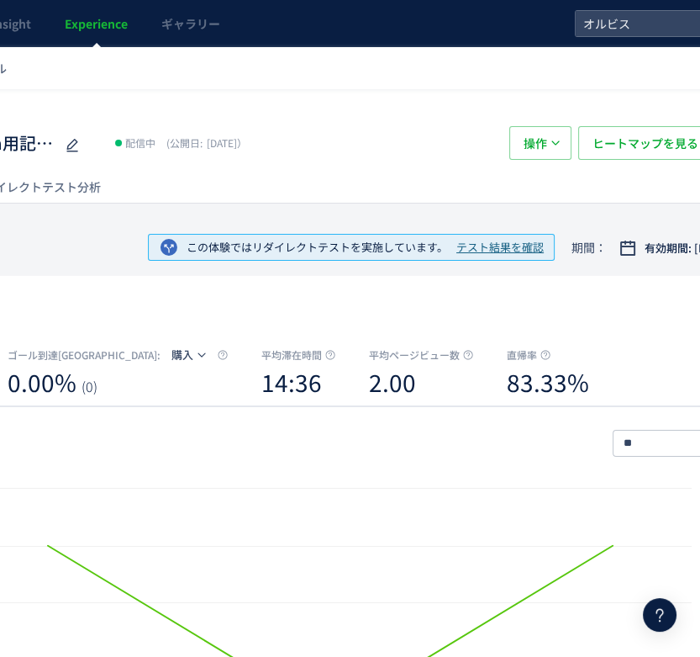
click at [494, 252] on span "テスト結果を確認" at bounding box center [499, 248] width 87 height 16
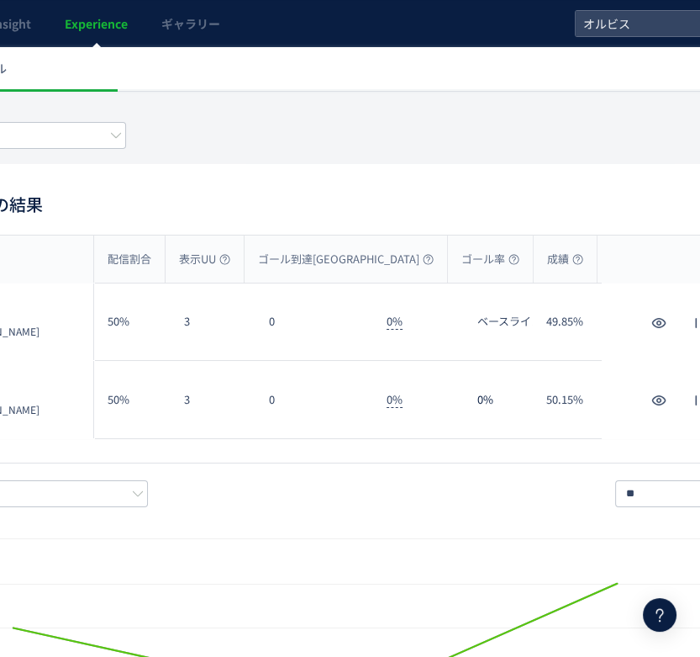
scroll to position [112, 0]
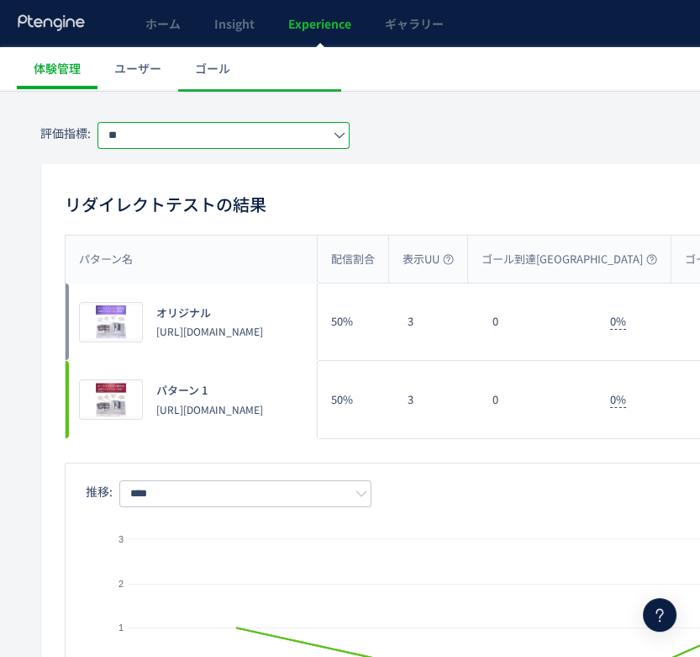
click at [276, 142] on input "**" at bounding box center [224, 135] width 252 height 27
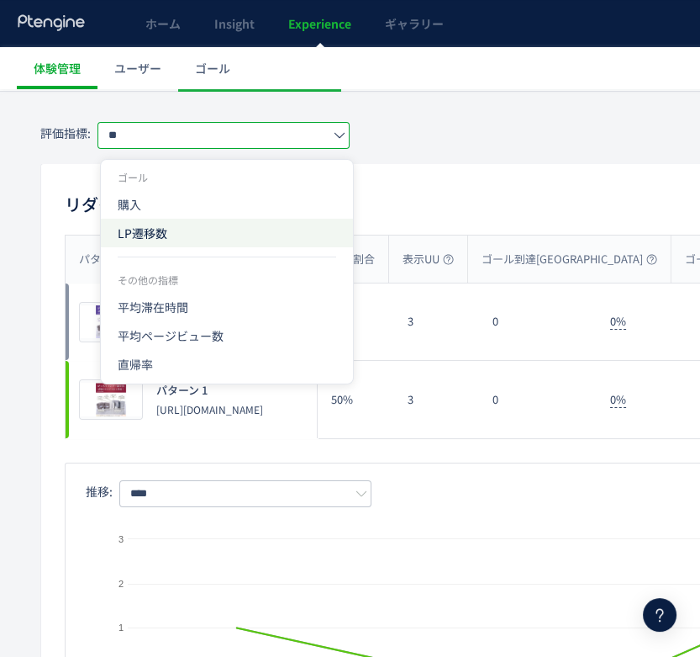
click at [193, 228] on span "LP遷移数" at bounding box center [227, 233] width 219 height 29
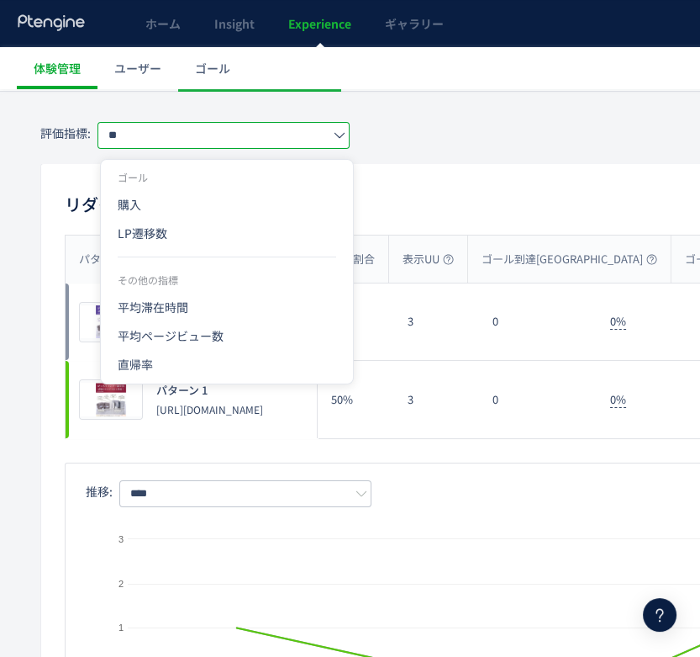
type input "*****"
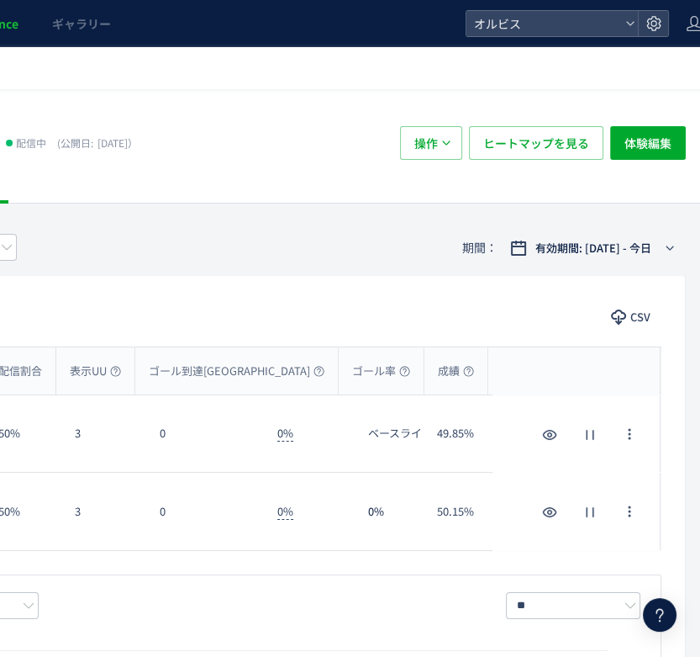
scroll to position [0, 0]
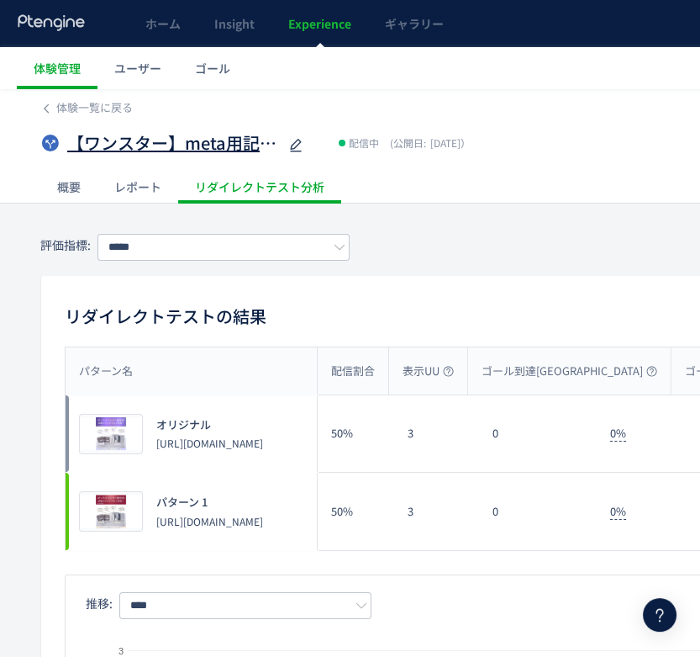
click at [188, 134] on span "【ワンスター】meta用記事テスト" at bounding box center [172, 143] width 210 height 24
click at [113, 113] on span "体験一覧に戻る" at bounding box center [94, 107] width 77 height 16
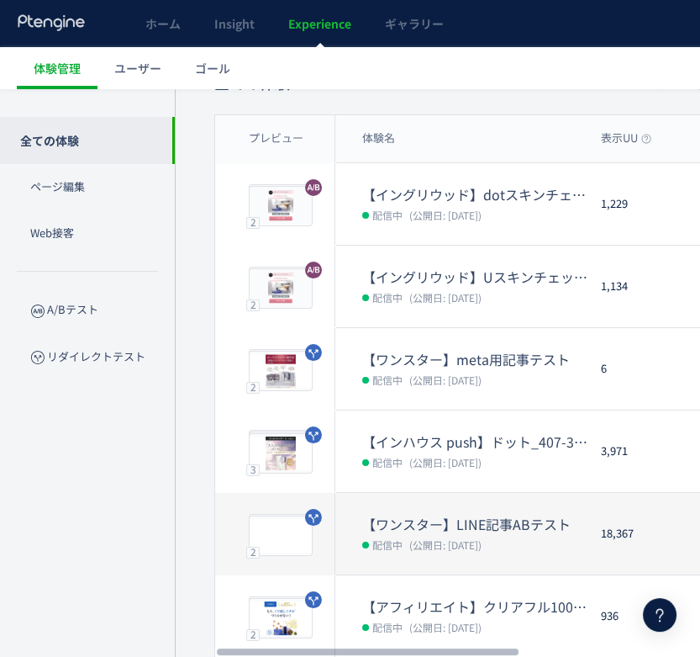
scroll to position [224, 0]
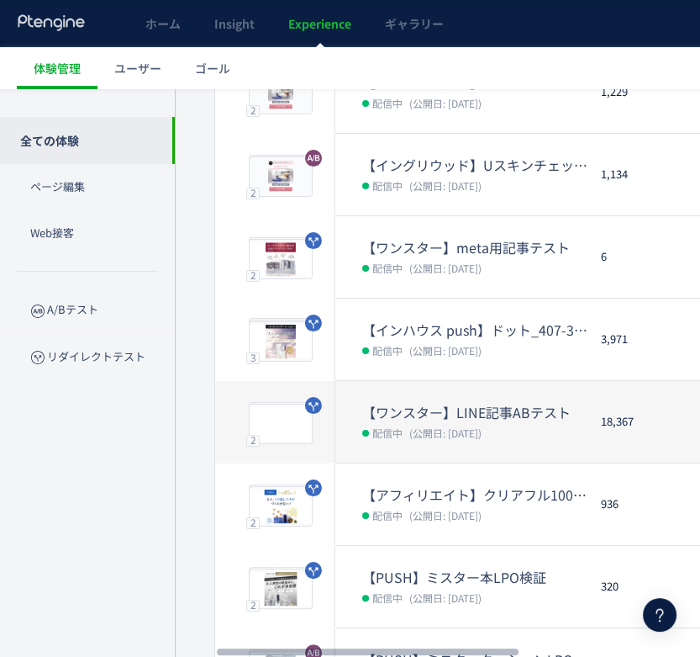
click at [525, 428] on dd "配信中 (公開日: [DATE])" at bounding box center [474, 432] width 225 height 22
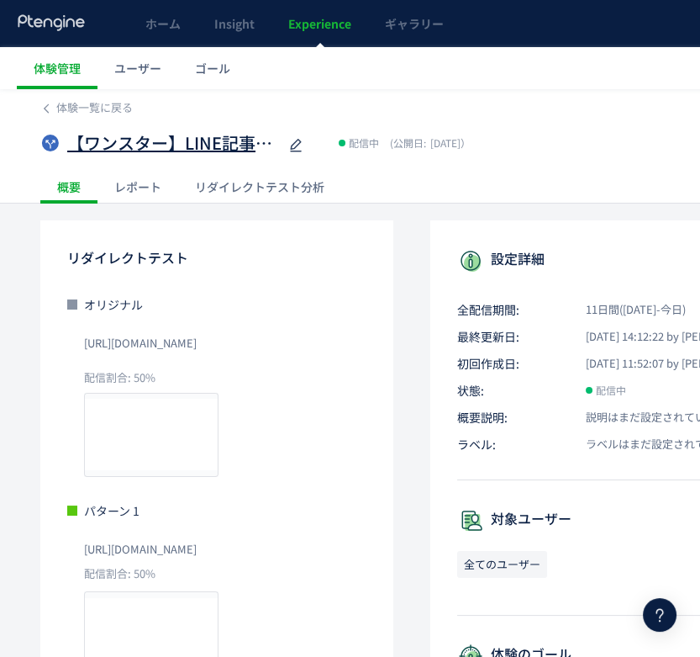
click at [236, 147] on span "【ワンスター】LINE記事ABテスト" at bounding box center [172, 143] width 210 height 24
click at [197, 338] on span "[URL][DOMAIN_NAME]" at bounding box center [140, 343] width 113 height 27
click at [249, 191] on div "リダイレクトテスト分析" at bounding box center [259, 187] width 163 height 34
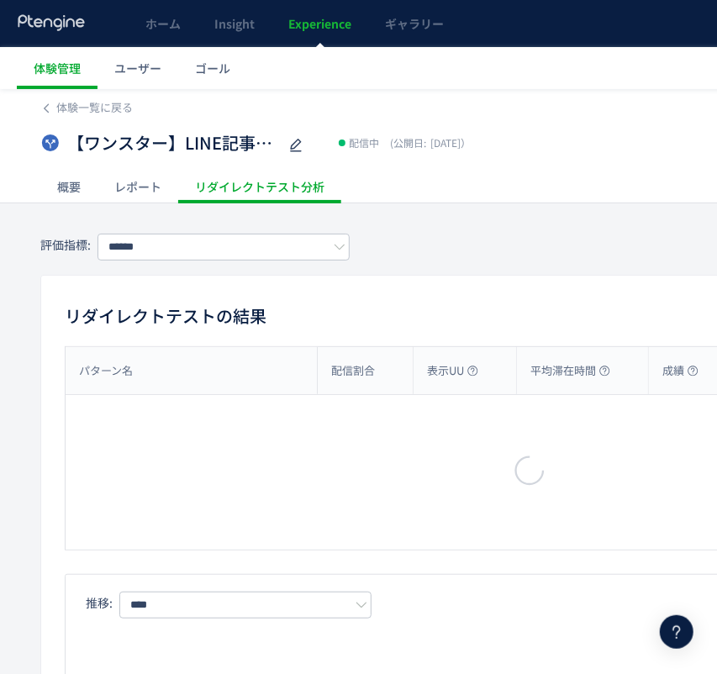
type input "**"
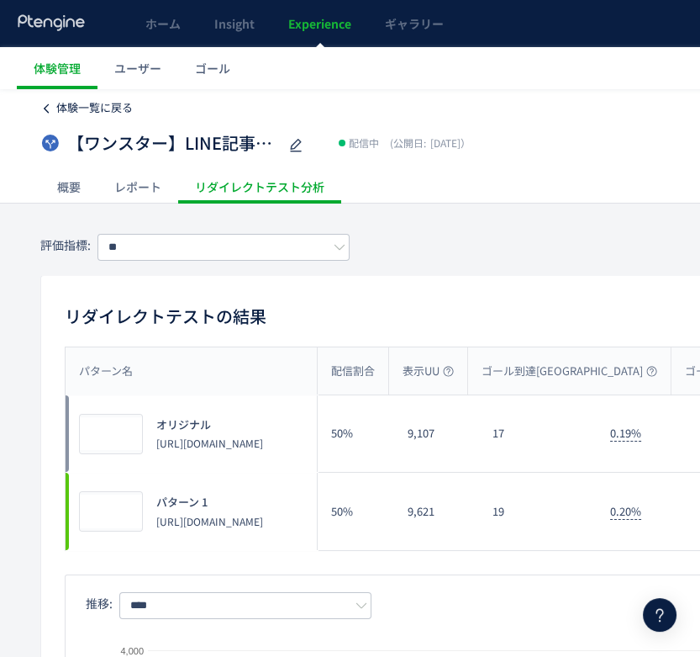
click at [98, 108] on span "体験一覧に戻る" at bounding box center [94, 107] width 77 height 16
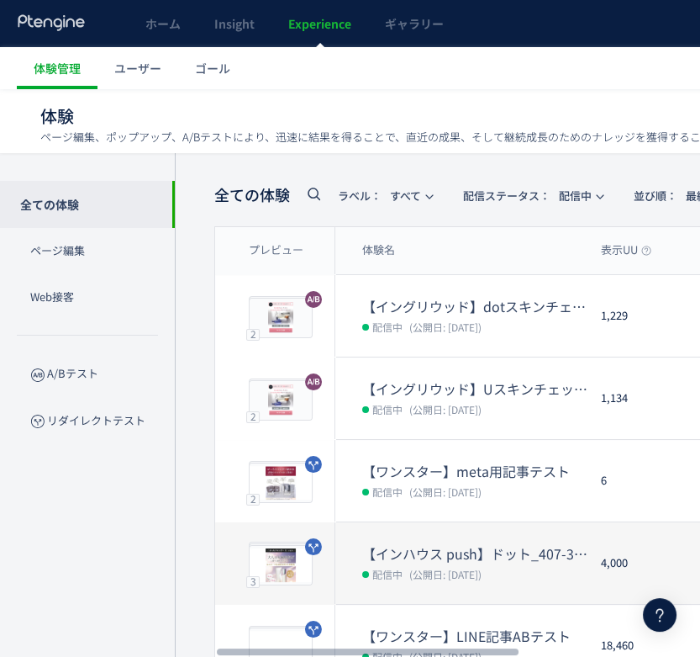
scroll to position [112, 0]
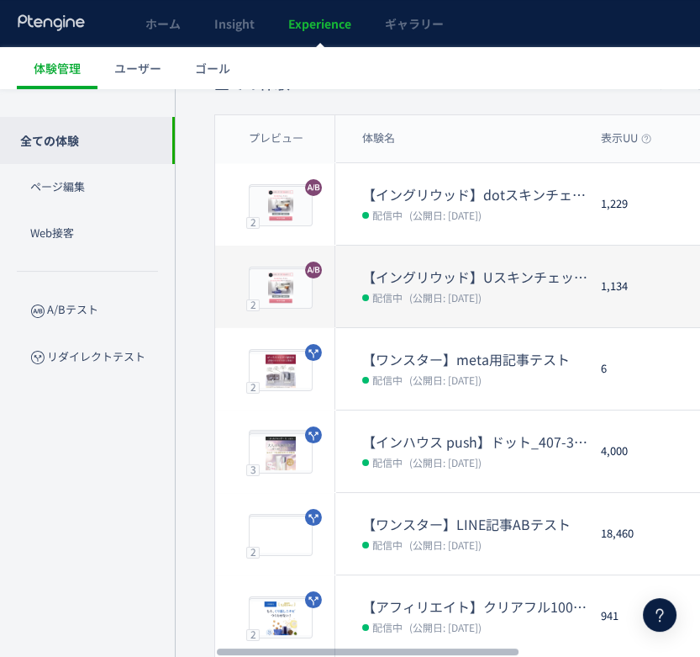
click at [450, 276] on dt "【イングリウッド】Uスキンチェック検証" at bounding box center [474, 276] width 225 height 19
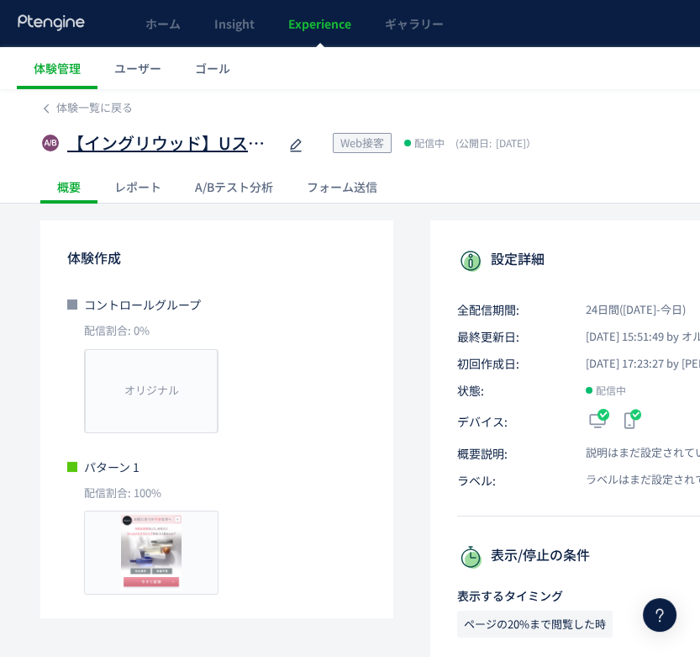
click at [129, 146] on span "【イングリウッド】Uスキンチェック検証" at bounding box center [172, 143] width 210 height 24
click at [228, 181] on div "A/Bテスト分析" at bounding box center [234, 187] width 112 height 34
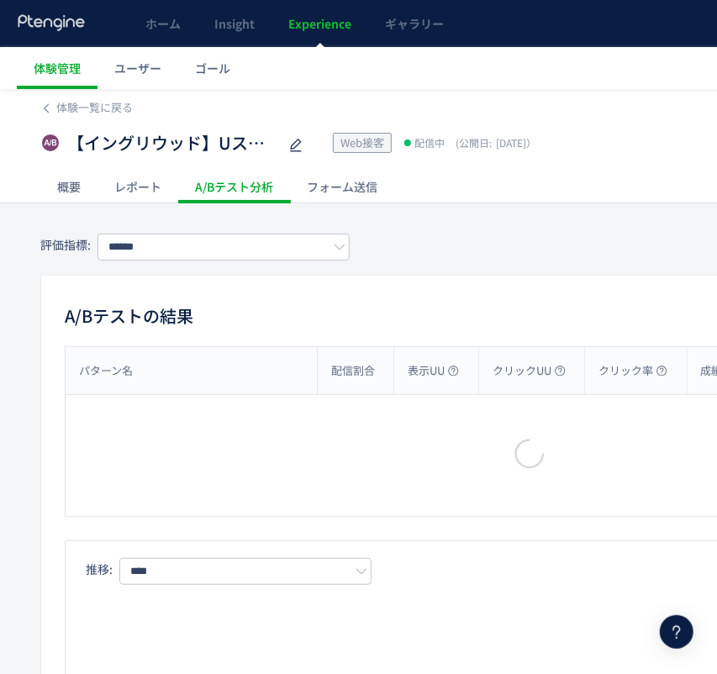
type input "**"
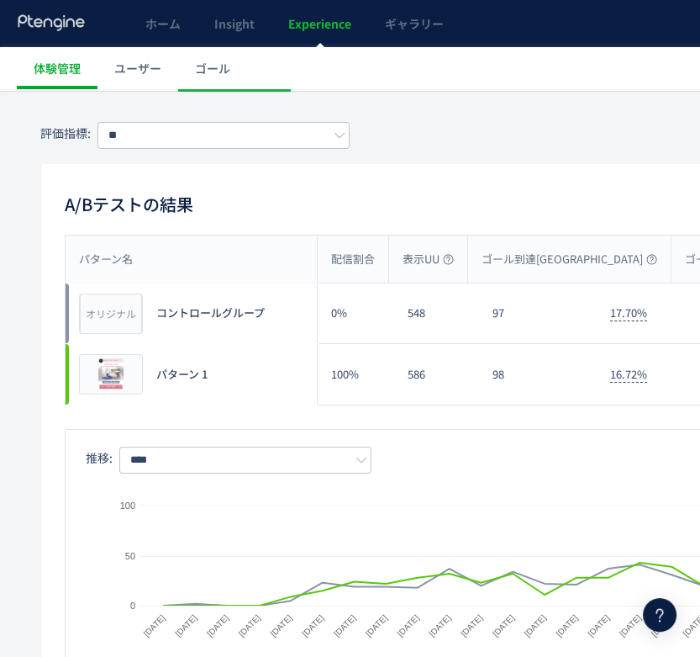
scroll to position [821, 0]
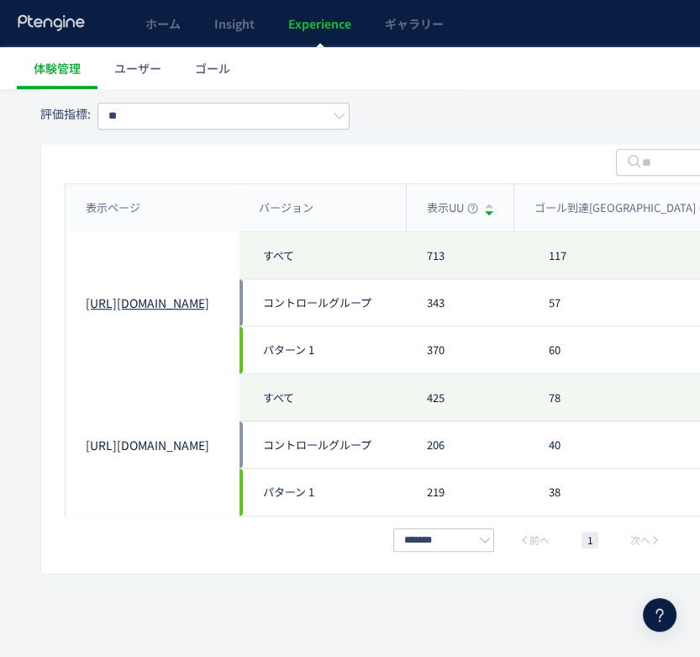
drag, startPoint x: 77, startPoint y: 288, endPoint x: 166, endPoint y: 306, distance: 91.7
click at [166, 306] on div "[URL][DOMAIN_NAME]" at bounding box center [152, 302] width 173 height 141
copy link "[URL][DOMAIN_NAME]"
click at [128, 441] on link "[URL][DOMAIN_NAME]" at bounding box center [152, 444] width 133 height 17
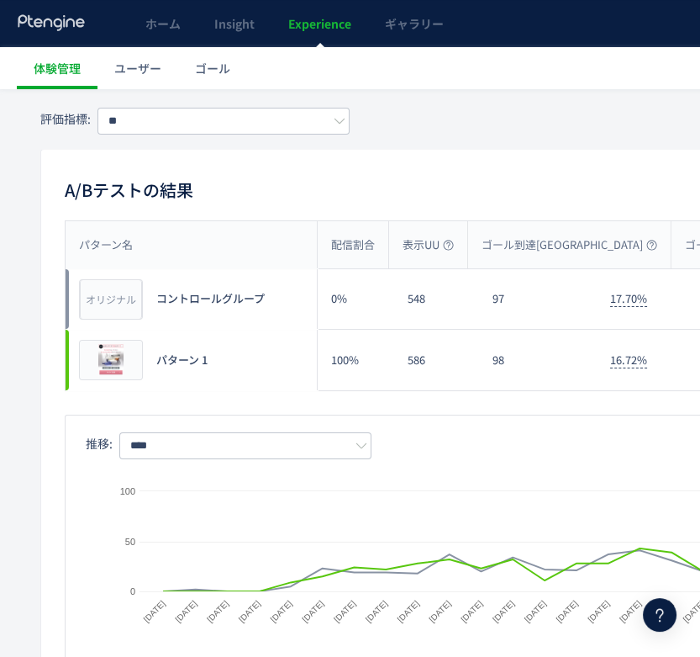
scroll to position [0, 0]
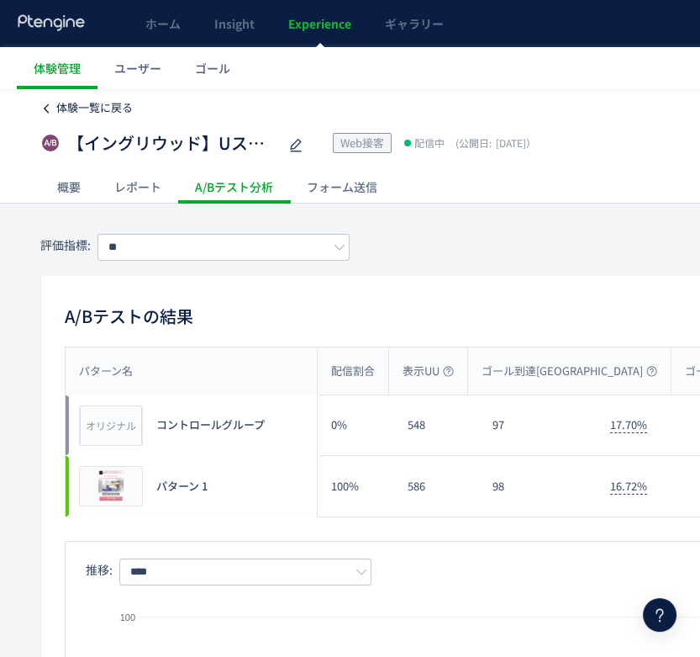
click at [93, 105] on span "体験一覧に戻る" at bounding box center [94, 107] width 77 height 16
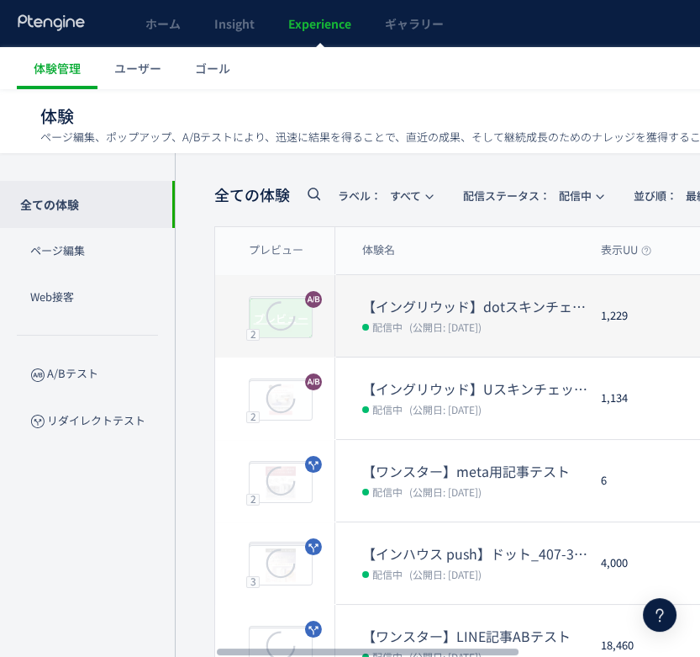
click at [270, 313] on icon at bounding box center [281, 315] width 66 height 66
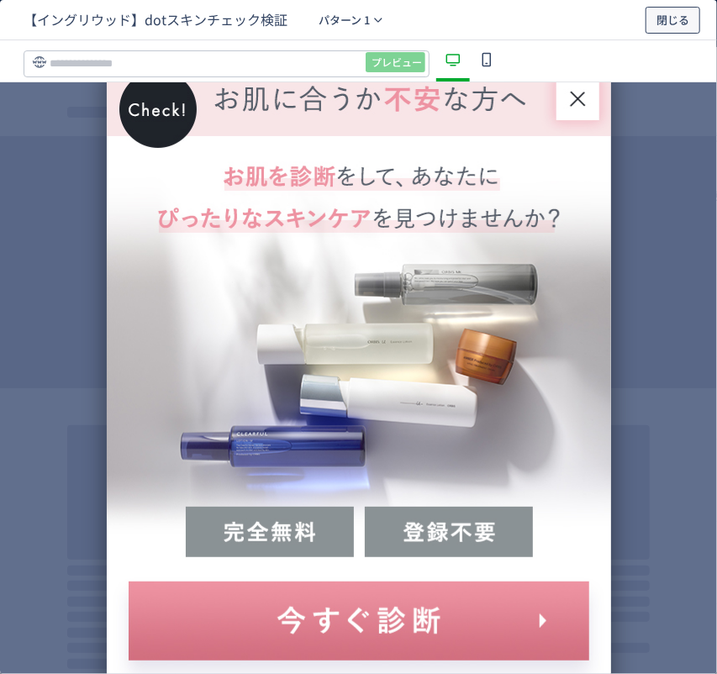
click at [680, 21] on span "閉じる" at bounding box center [673, 20] width 33 height 27
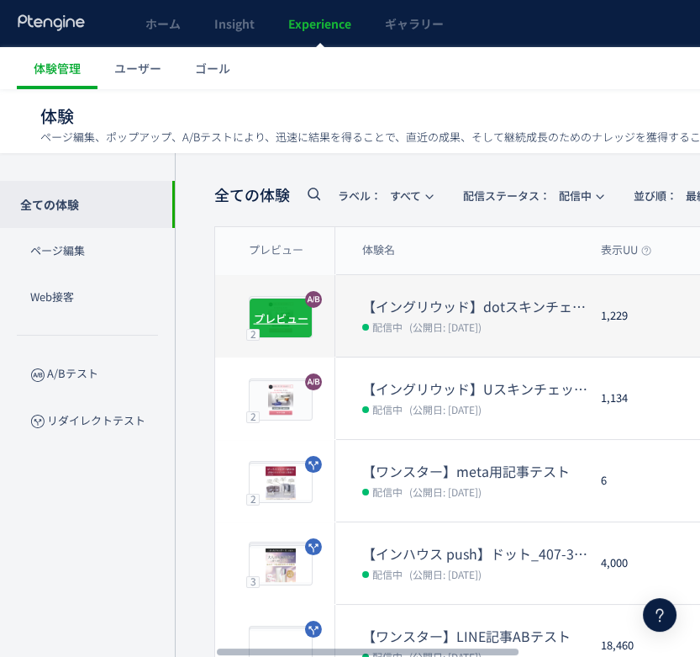
click at [514, 297] on dt "【イングリウッド】dotスキンチェック検証" at bounding box center [474, 306] width 225 height 19
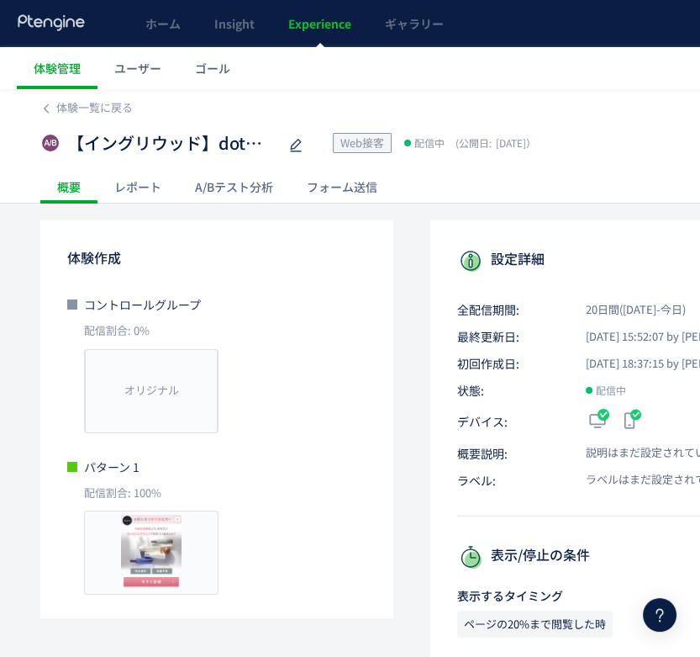
click at [334, 190] on div "フォーム送信" at bounding box center [342, 187] width 104 height 34
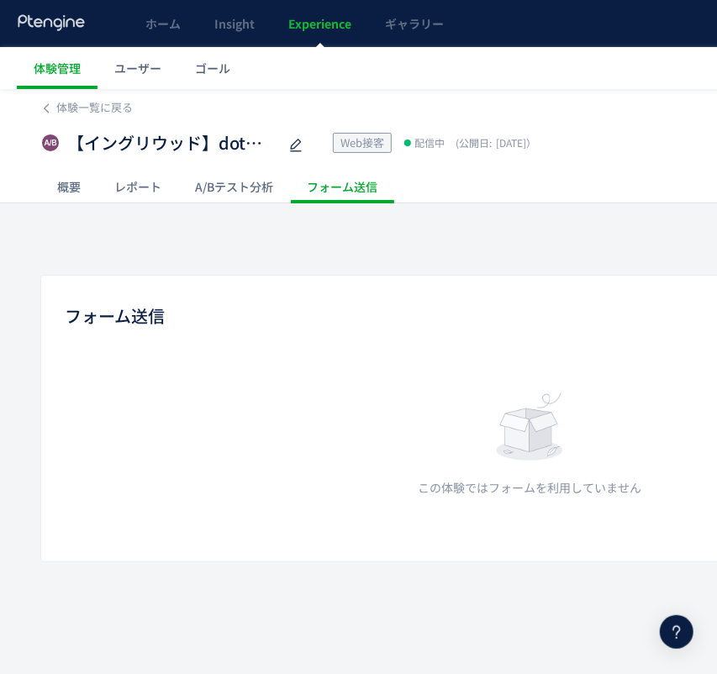
click at [243, 193] on div "A/Bテスト分析" at bounding box center [234, 187] width 112 height 34
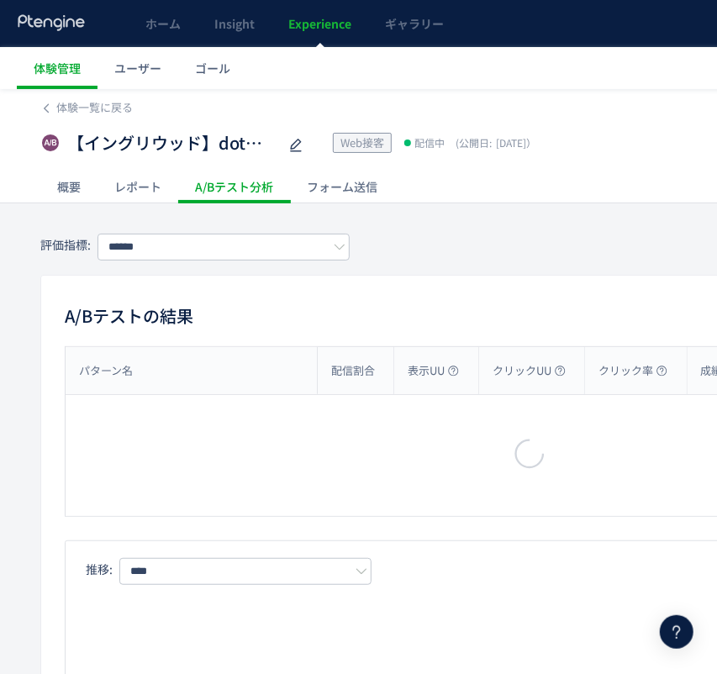
type input "**"
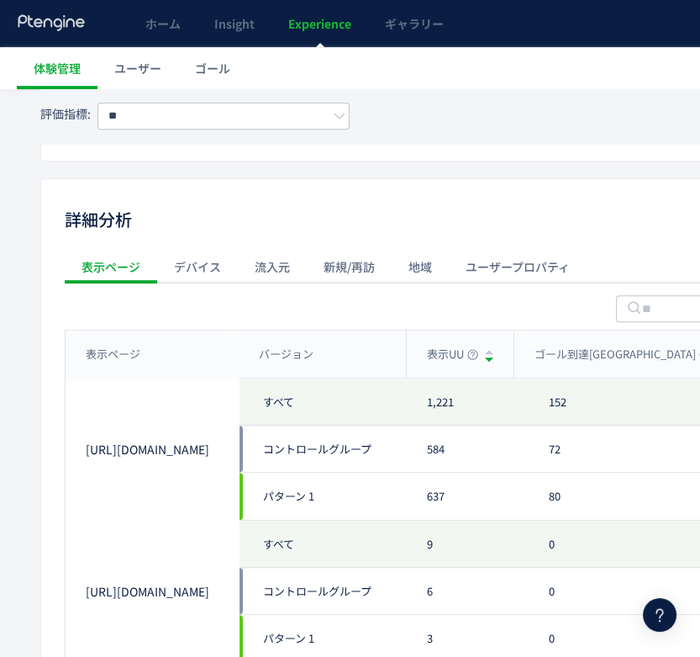
scroll to position [821, 0]
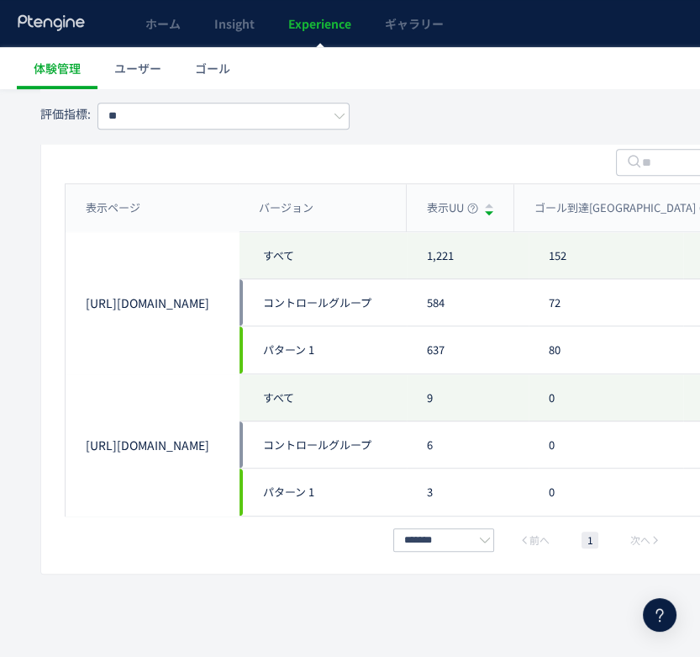
drag, startPoint x: 195, startPoint y: 319, endPoint x: 77, endPoint y: 296, distance: 120.0
click at [77, 296] on div "[URL][DOMAIN_NAME]" at bounding box center [152, 302] width 173 height 141
copy link "[URL][DOMAIN_NAME]"
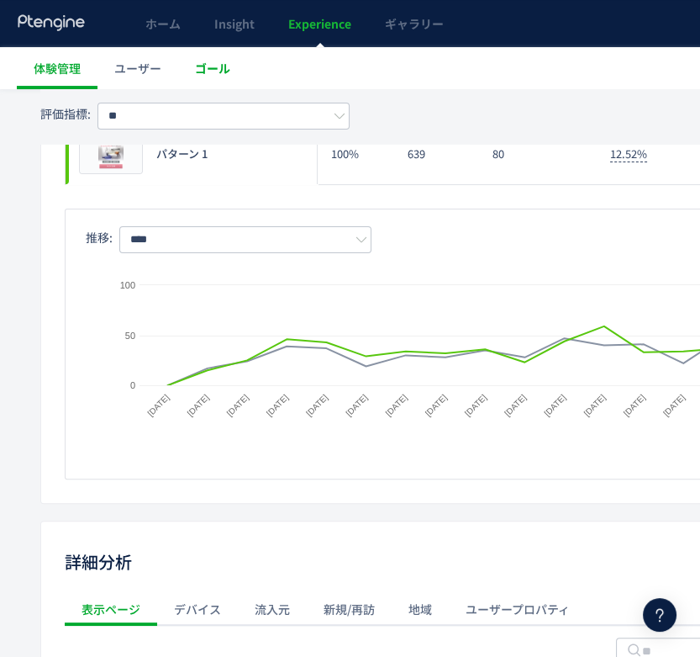
scroll to position [261, 0]
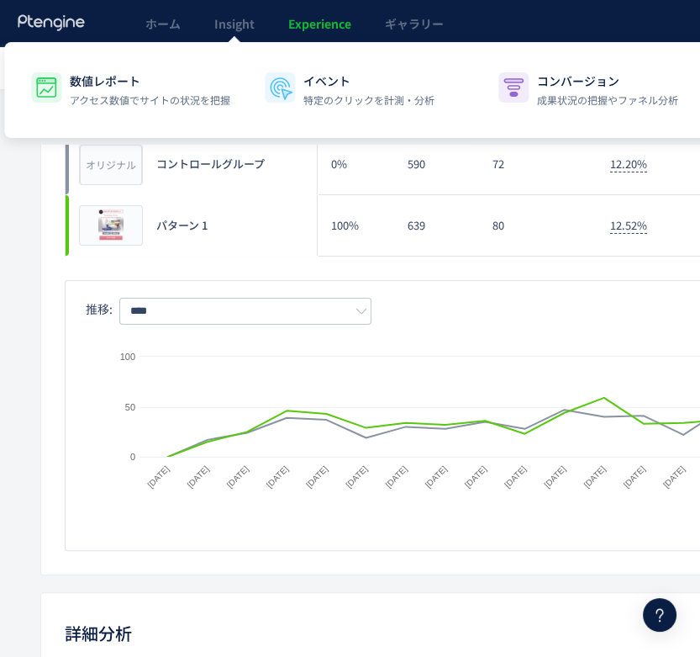
click at [296, 19] on span "Experience" at bounding box center [319, 23] width 63 height 17
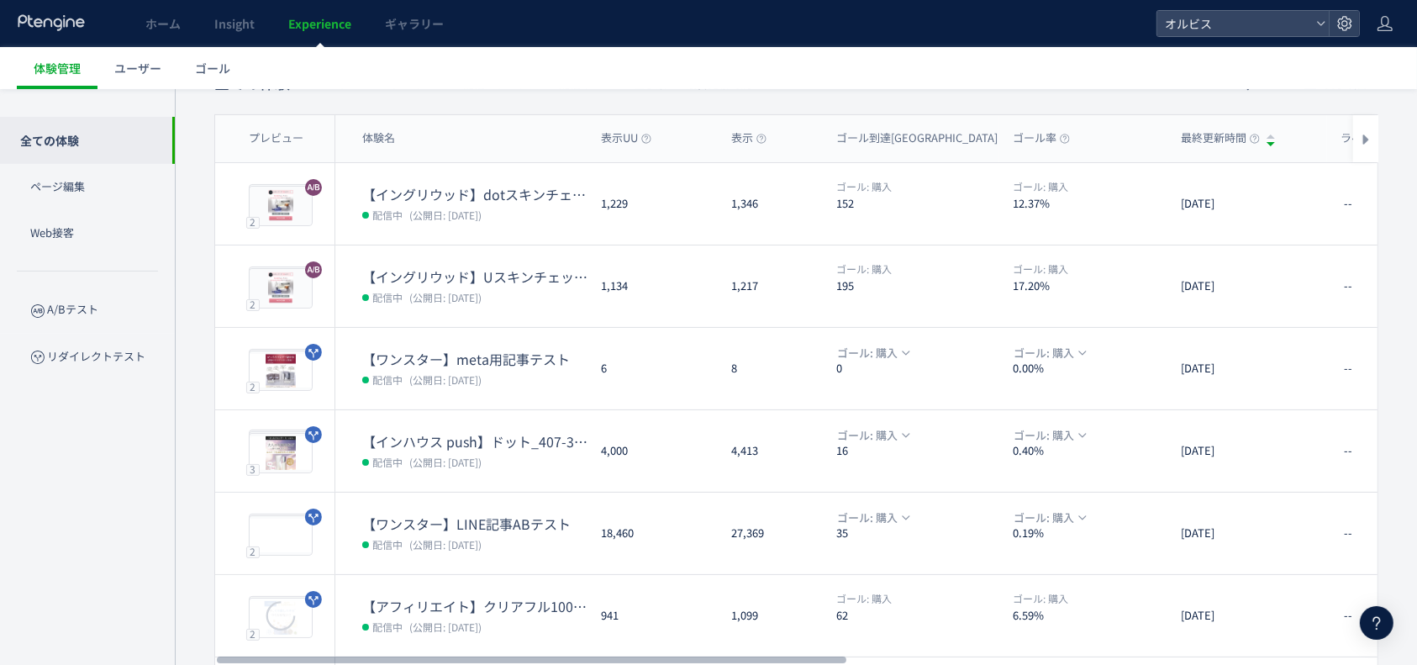
scroll to position [495, 0]
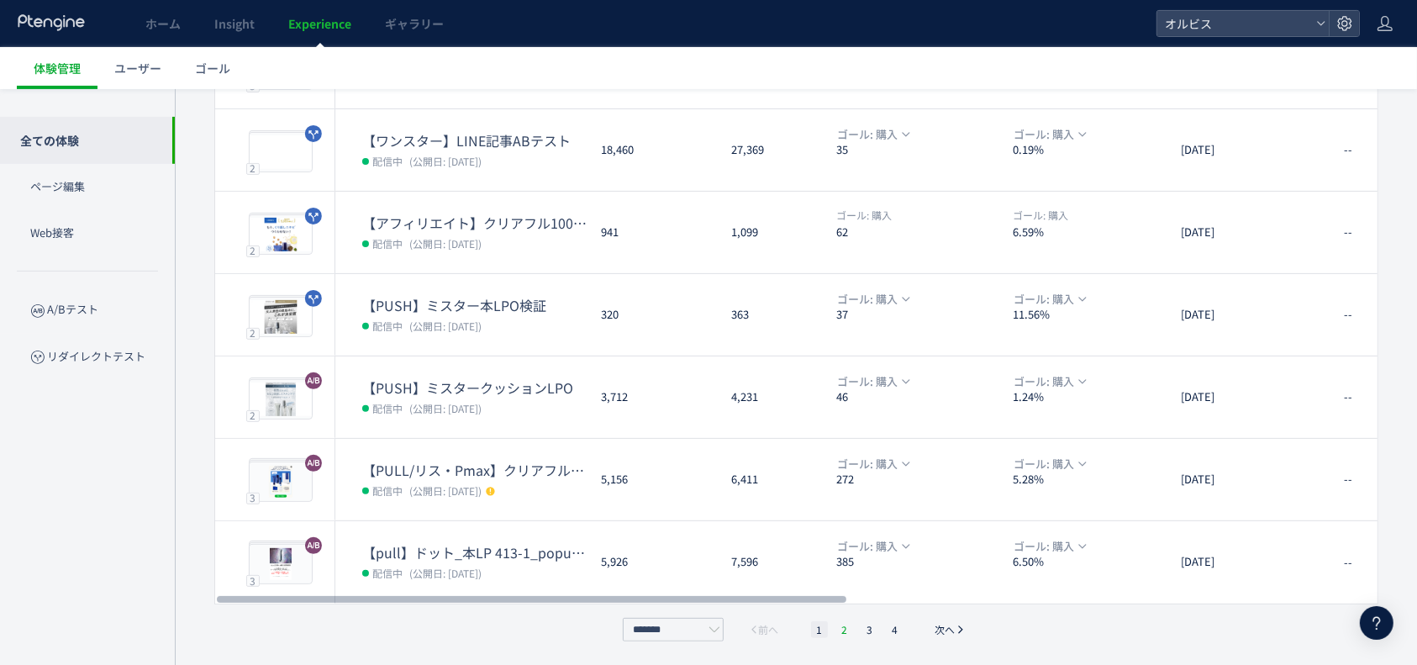
click at [840, 626] on li "2" at bounding box center [844, 629] width 17 height 17
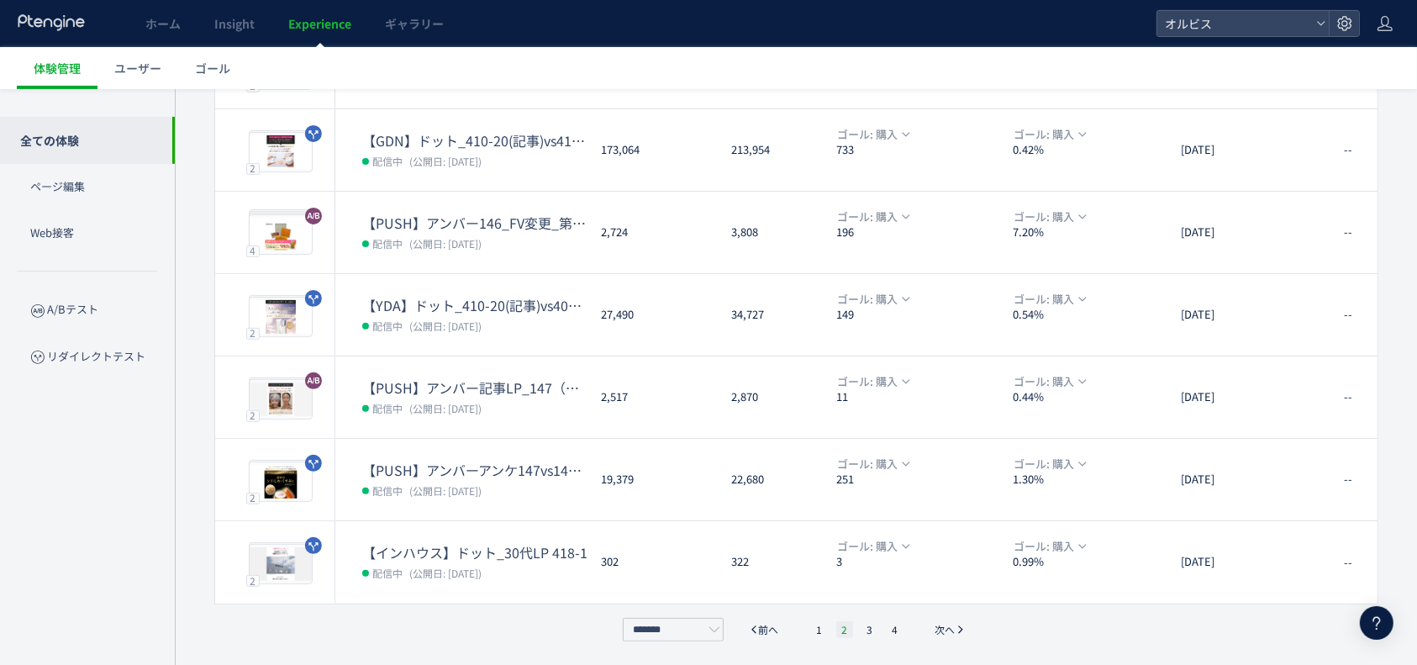
click at [847, 629] on li "2" at bounding box center [844, 629] width 17 height 17
click at [864, 622] on li "3" at bounding box center [870, 629] width 17 height 17
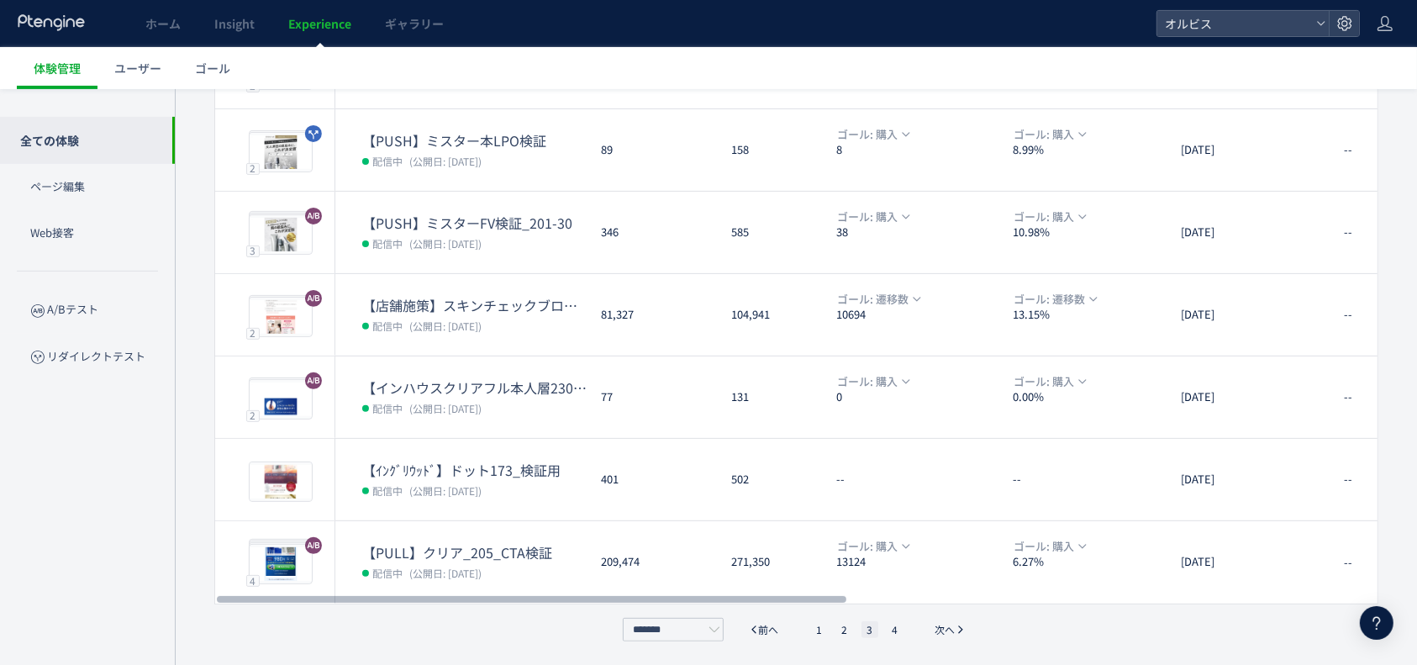
scroll to position [0, 0]
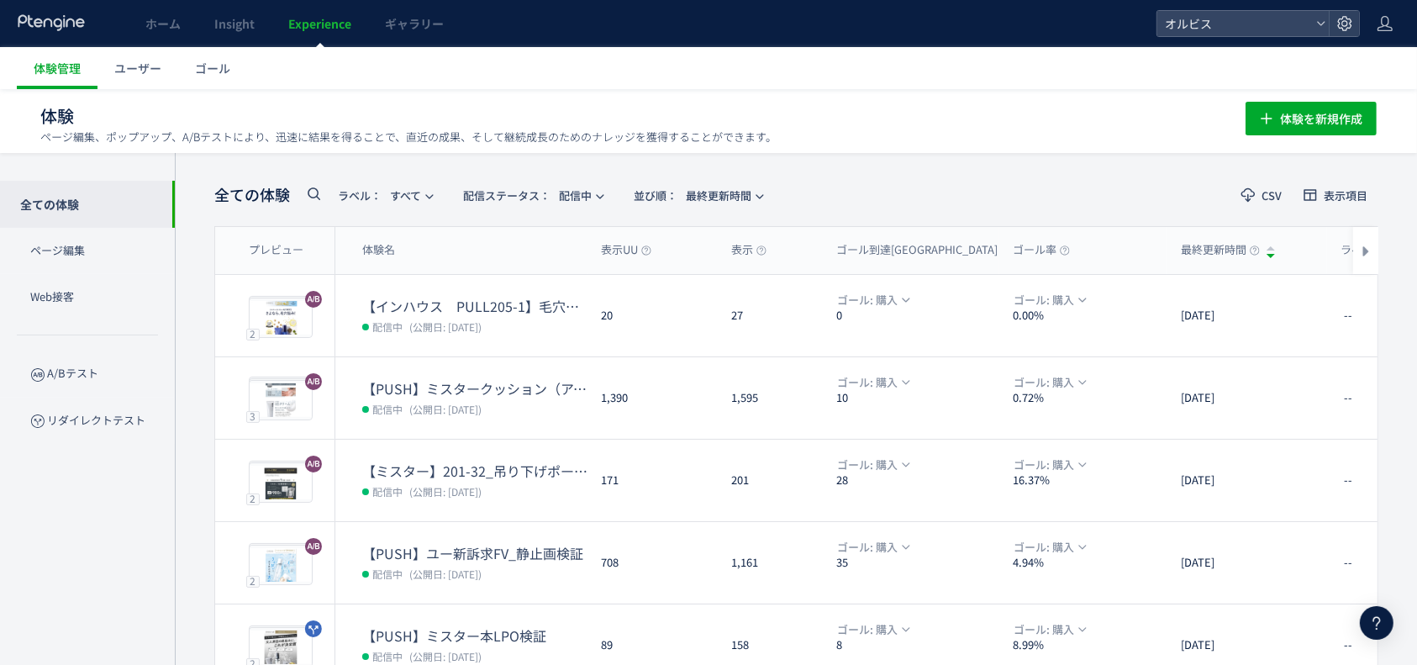
click at [323, 198] on input "text" at bounding box center [328, 199] width 50 height 27
click at [319, 193] on icon at bounding box center [313, 193] width 20 height 20
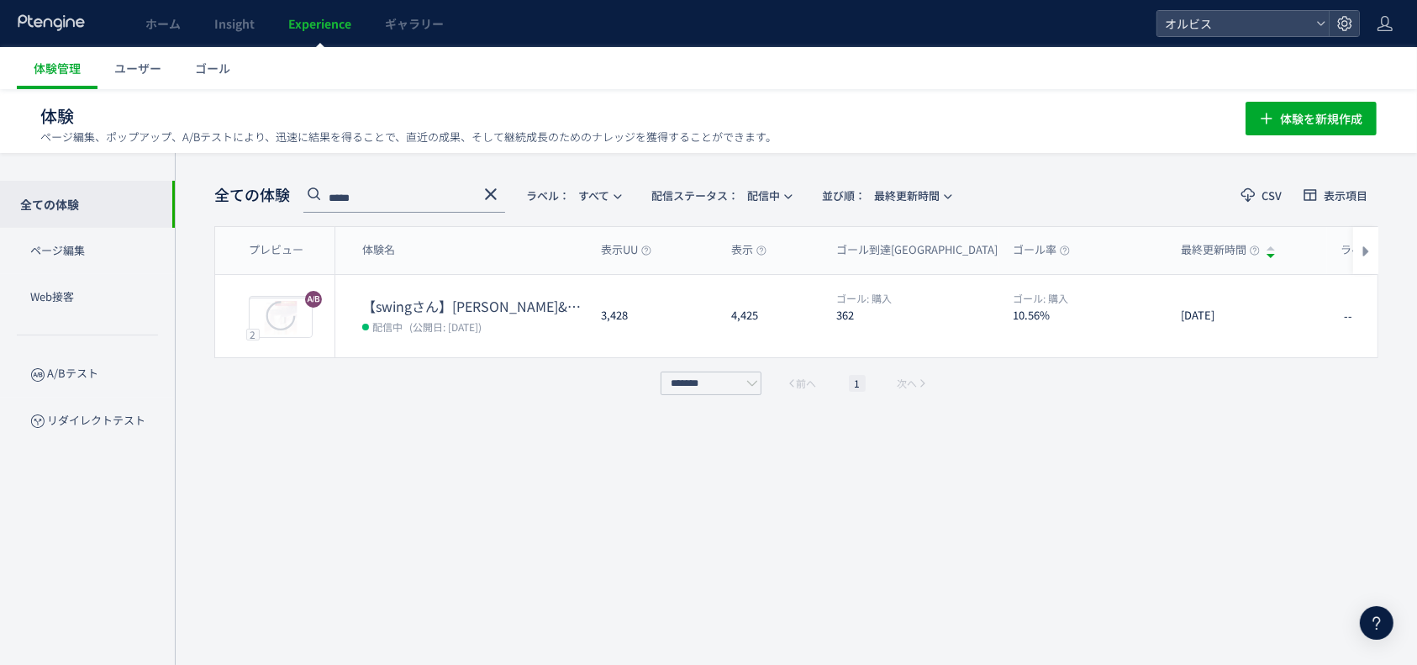
type input "*****"
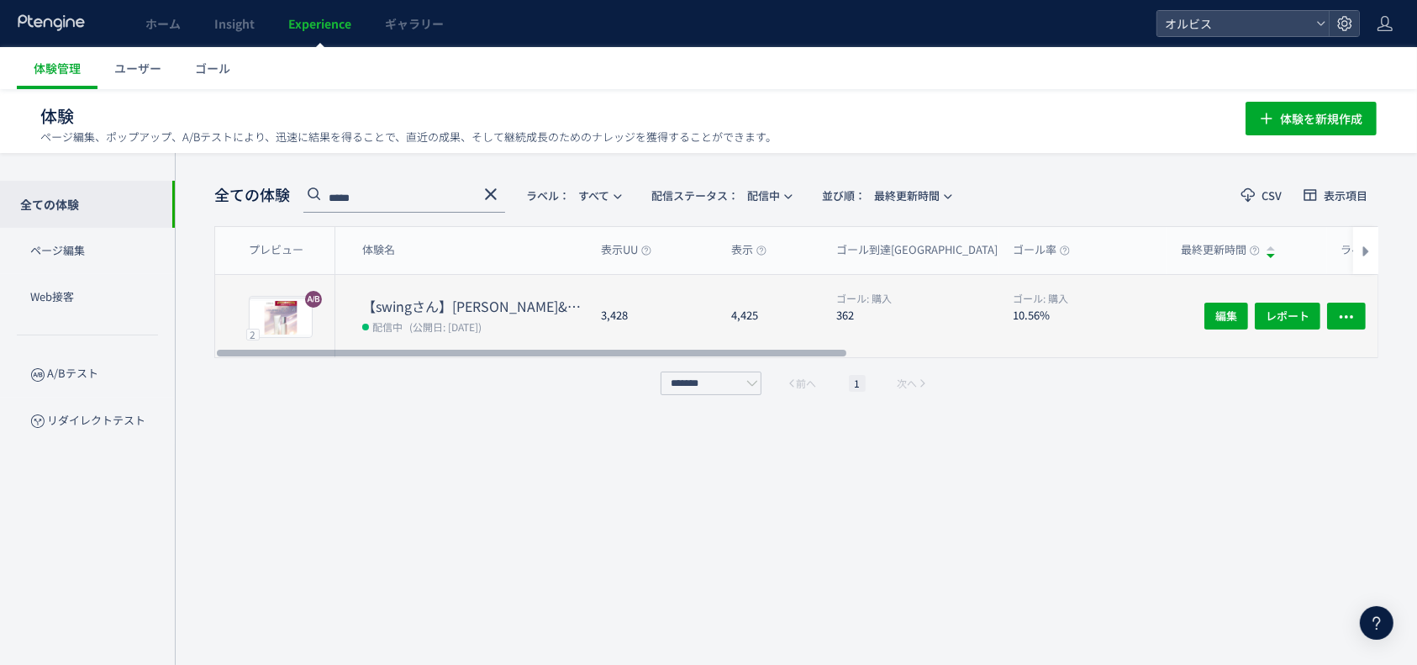
click at [618, 322] on div "3,428" at bounding box center [653, 316] width 130 height 82
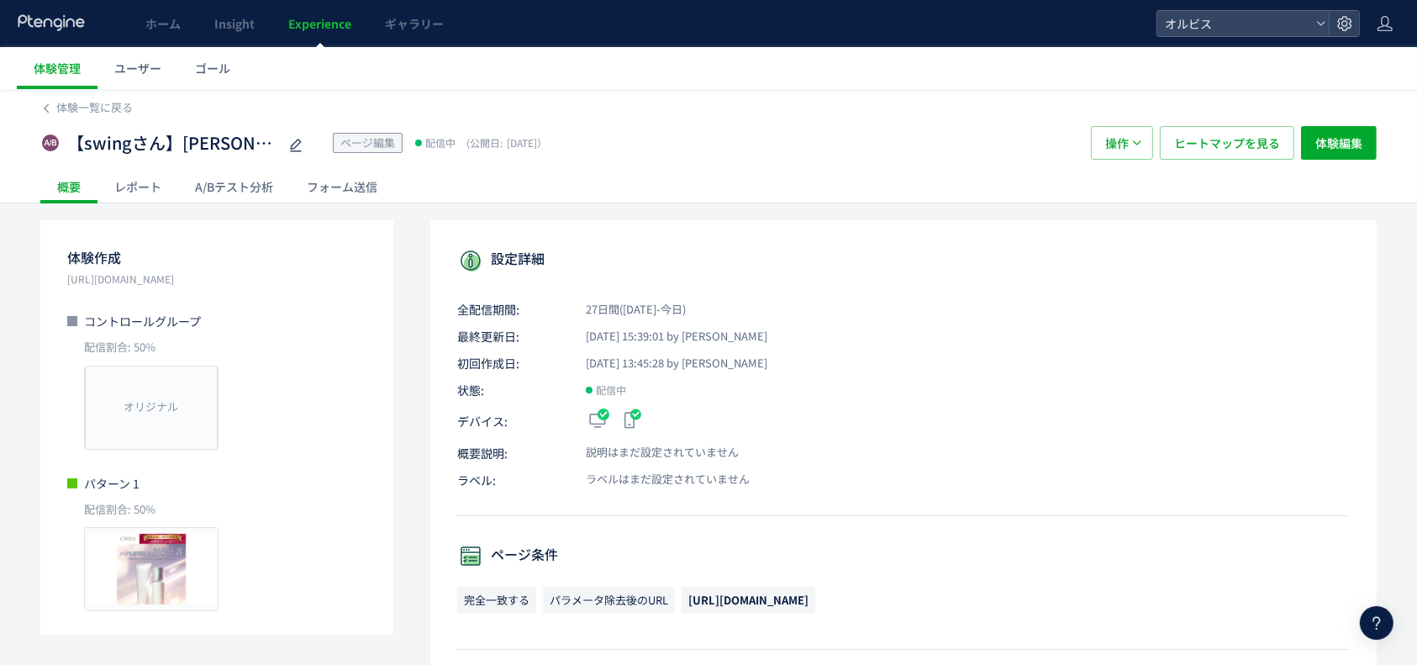
click at [236, 186] on div "A/Bテスト分析" at bounding box center [234, 187] width 112 height 34
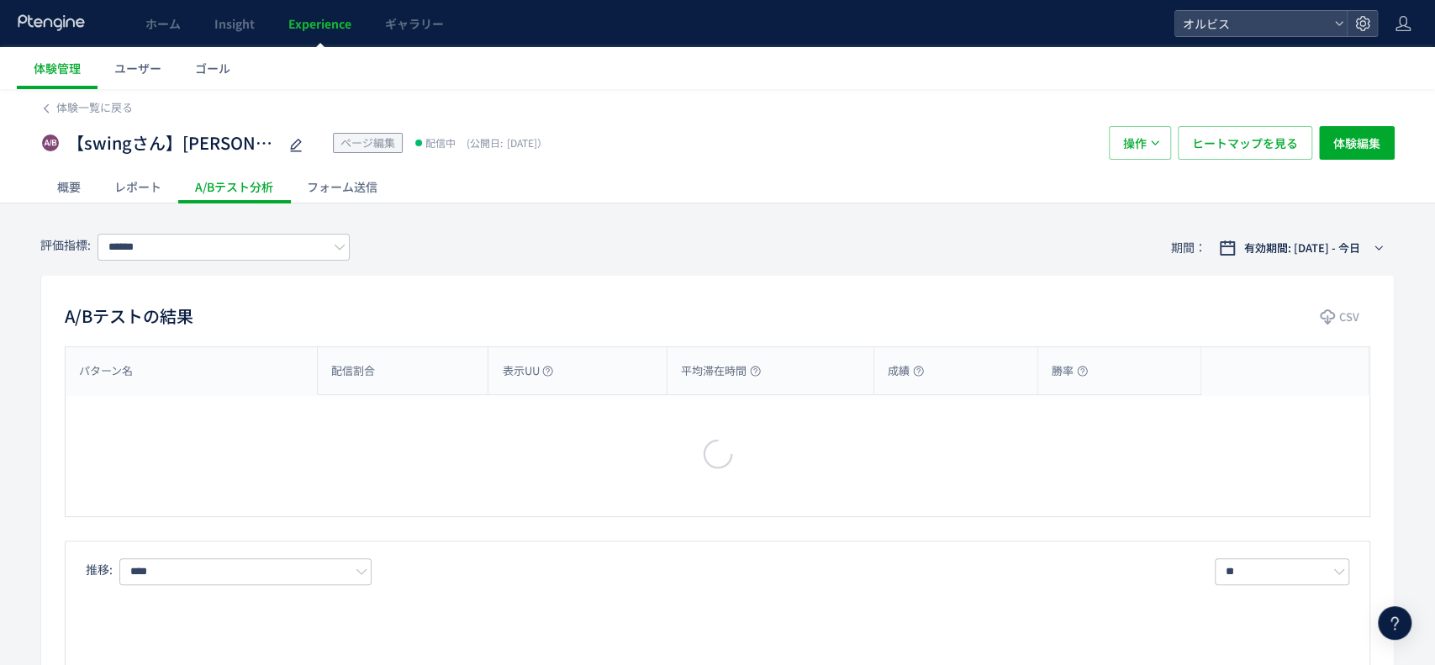
type input "**"
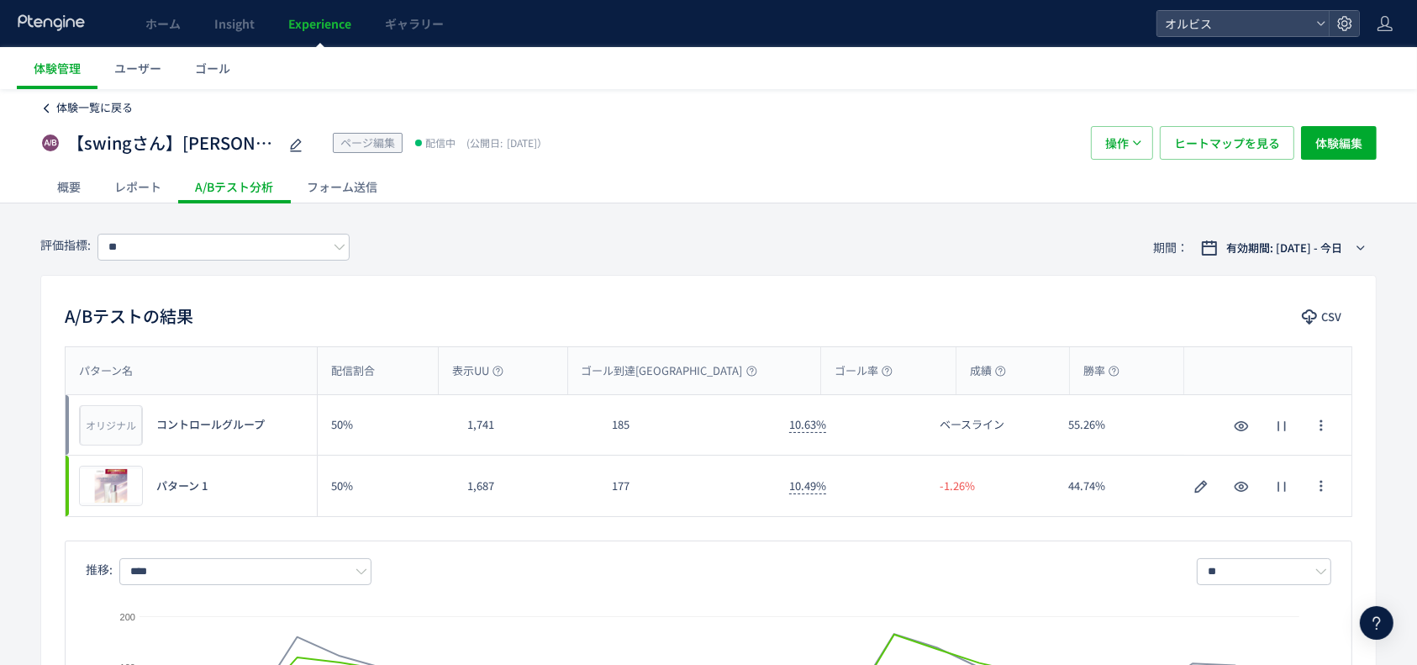
click at [87, 103] on span "体験一覧に戻る" at bounding box center [94, 107] width 77 height 16
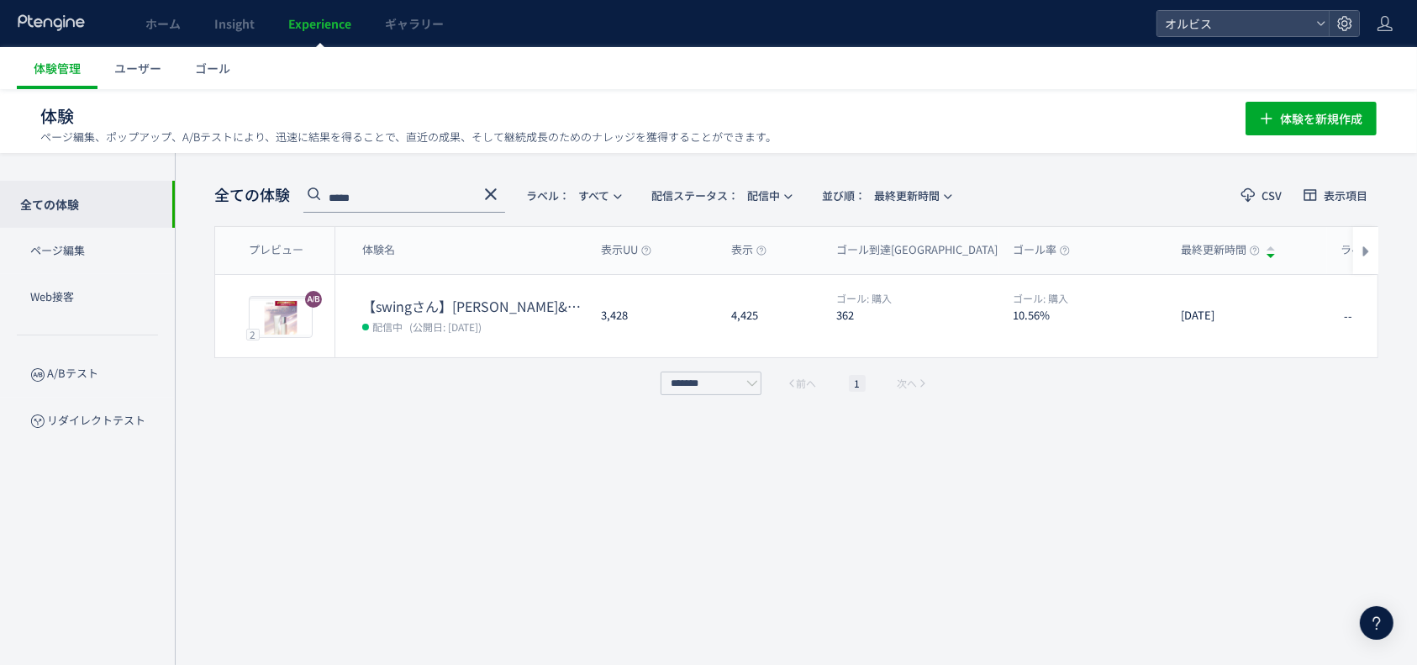
drag, startPoint x: 374, startPoint y: 196, endPoint x: 216, endPoint y: 190, distance: 158.2
click at [249, 192] on div "全ての体験 ***** ラベル： すべて 配信ステータス​： 配信中 並び順： 最終更新時間" at bounding box center [587, 195] width 747 height 34
type input "*****"
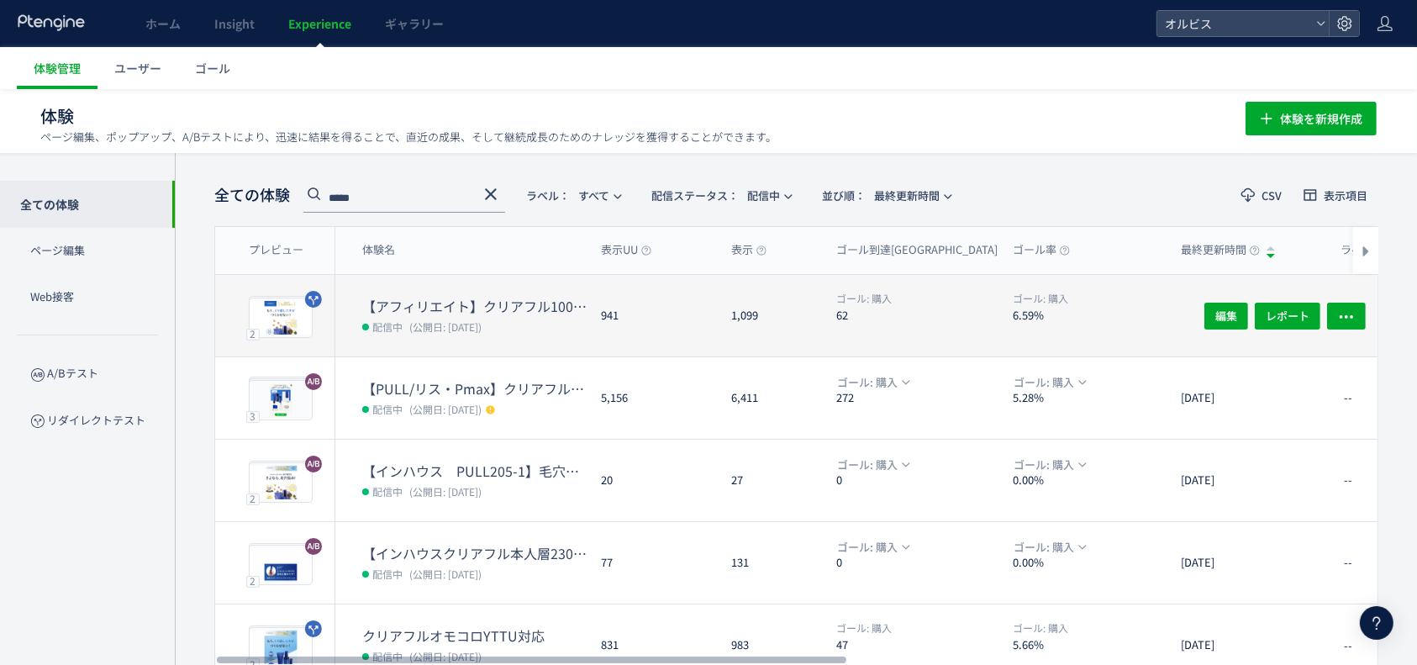
click at [533, 307] on dt "【アフィリエイト】クリアフル100番LP検証" at bounding box center [474, 306] width 225 height 19
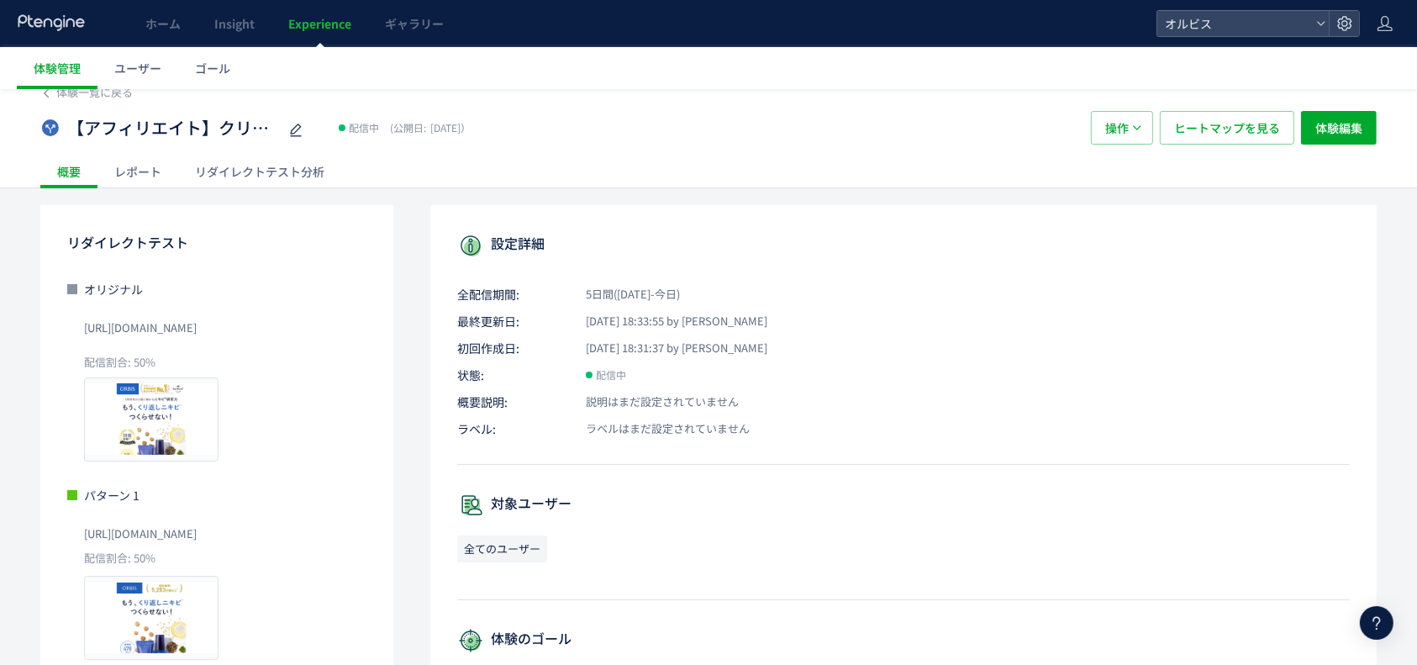
scroll to position [112, 0]
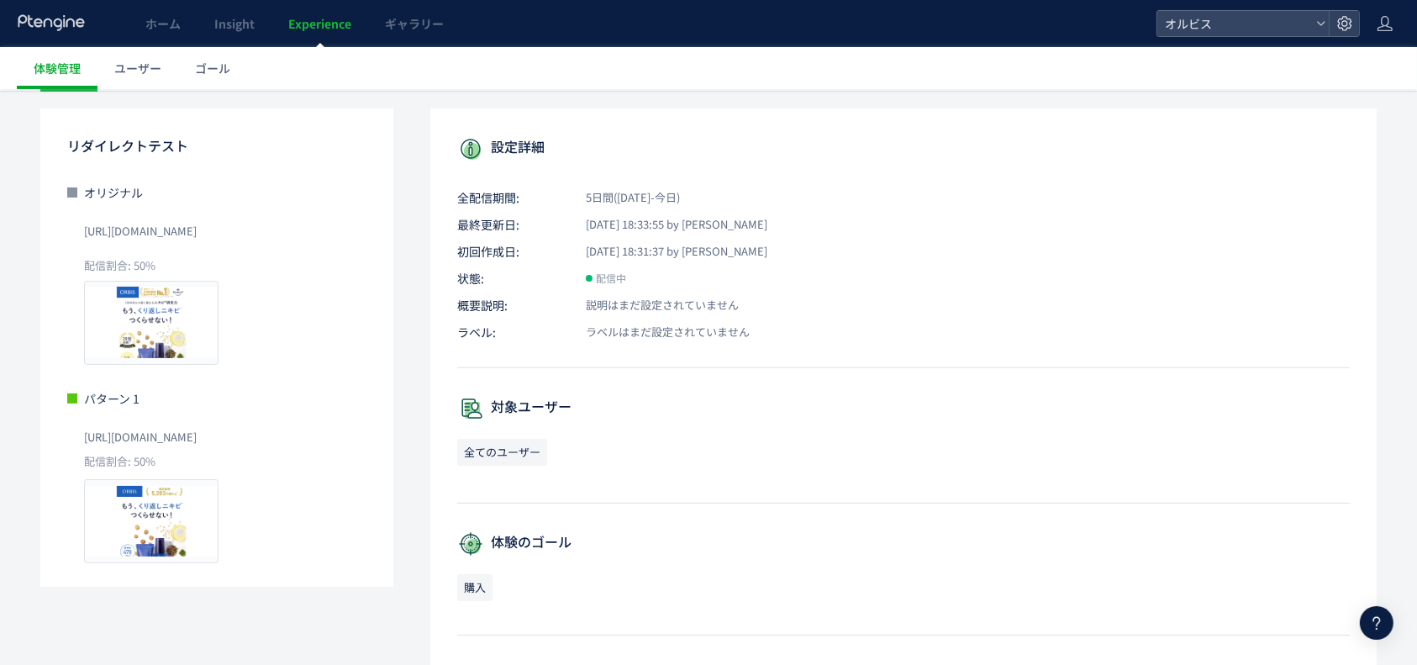
drag, startPoint x: 325, startPoint y: 435, endPoint x: 81, endPoint y: 443, distance: 243.9
click at [77, 444] on div "パターン 1 [URL][DOMAIN_NAME] 配信割合: 50% プレビュー" at bounding box center [216, 477] width 299 height 174
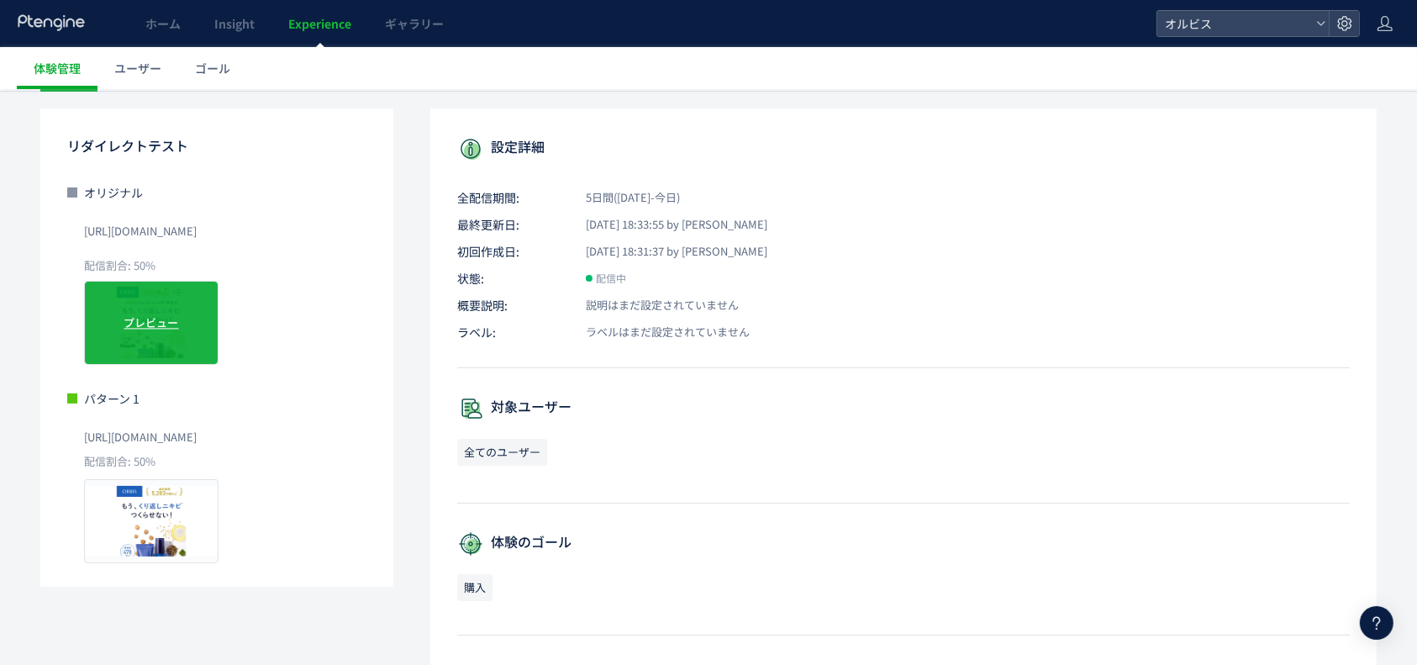
copy span "[URL][DOMAIN_NAME]"
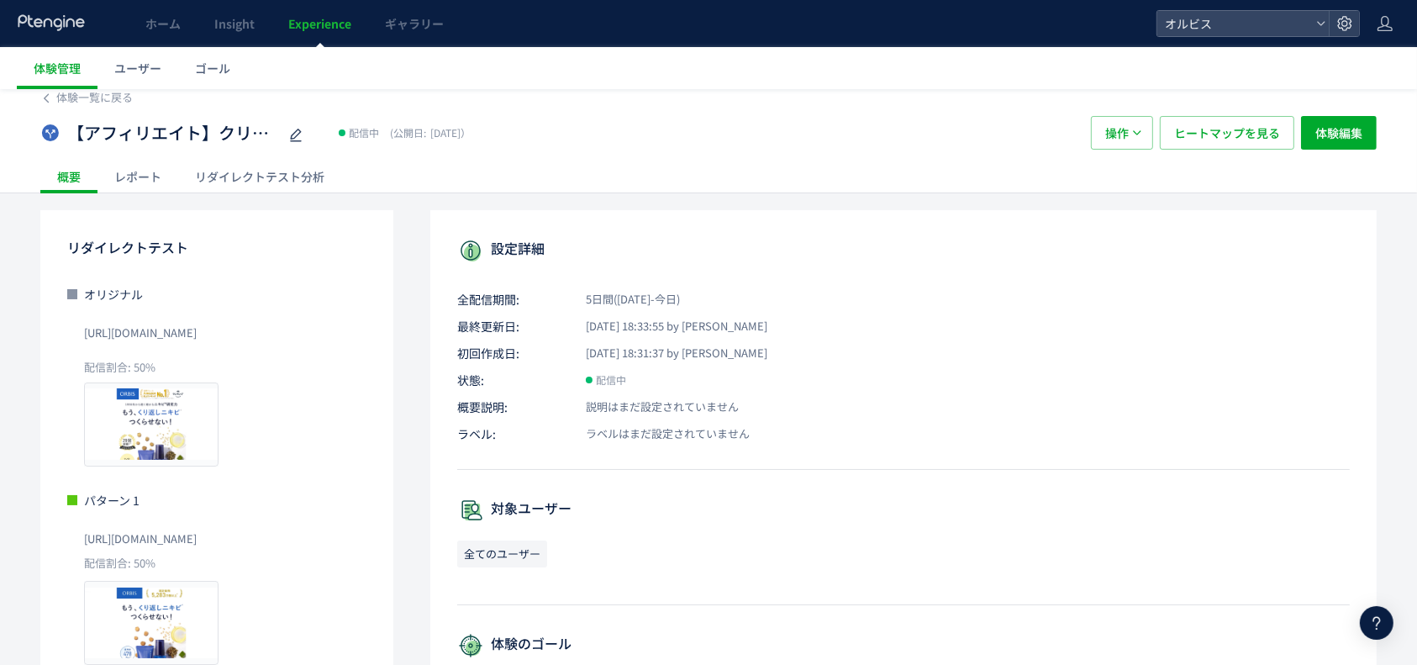
scroll to position [0, 0]
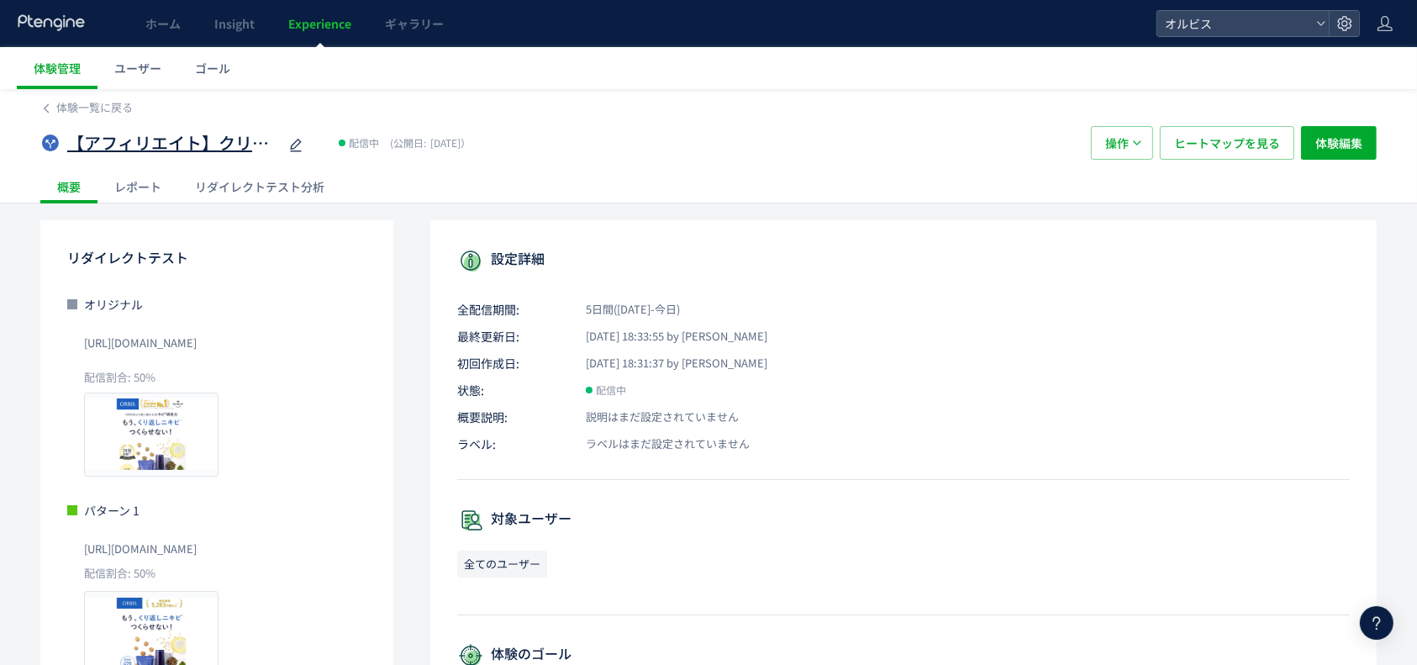
click at [209, 142] on span "【アフィリエイト】クリアフル100番LP検証" at bounding box center [172, 143] width 210 height 24
click at [599, 140] on div "【アフィリエイト】クリアフル100番LP検証 配信中 (公開日: [DATE]）" at bounding box center [557, 143] width 1034 height 34
click at [249, 203] on div "体験一覧に戻る 【アフィリエイト】クリアフル100番LP検証 配信中 (公開日: [DATE]） 操作 ヒートマップを見る 体験編集 概要 レポート リダイレ…" at bounding box center [708, 601] width 1417 height 1025
click at [266, 190] on div "リダイレクトテスト分析" at bounding box center [259, 187] width 163 height 34
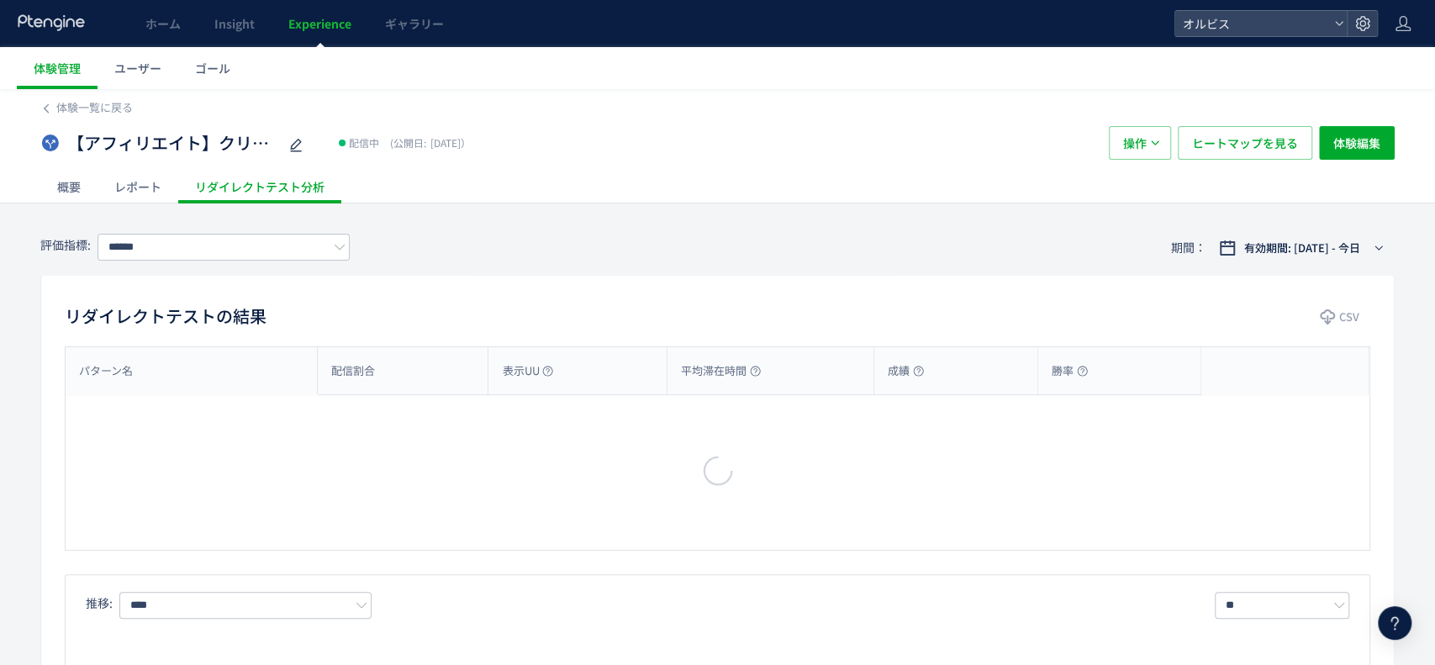
type input "**"
